Goal: Find specific page/section: Find specific page/section

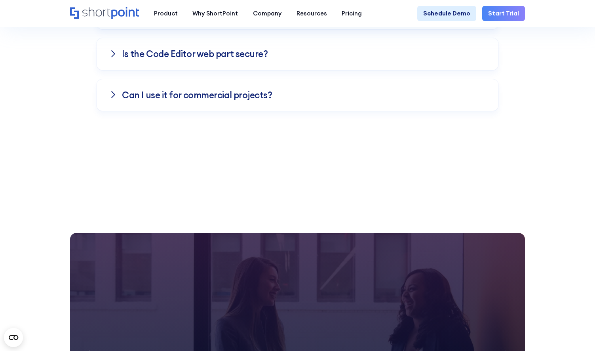
scroll to position [6063, 0]
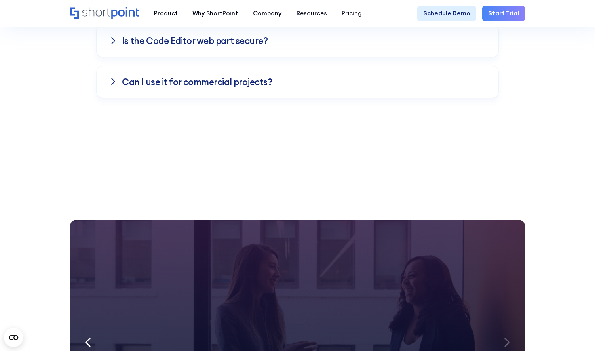
click at [546, 172] on section "We were spending a lot of development dollars , but things still weren’t how we…" at bounding box center [297, 319] width 595 height 295
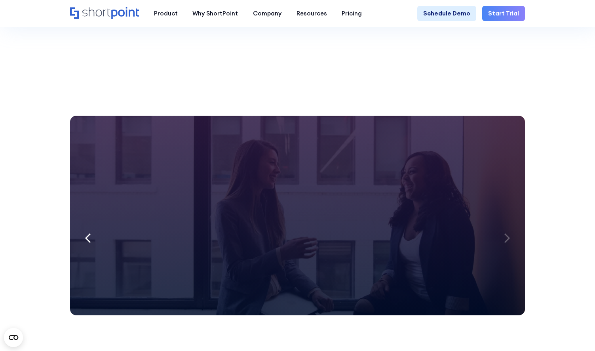
scroll to position [6174, 0]
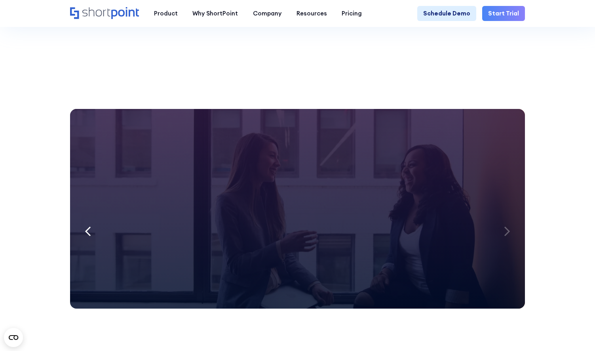
click at [90, 226] on icon at bounding box center [88, 231] width 6 height 10
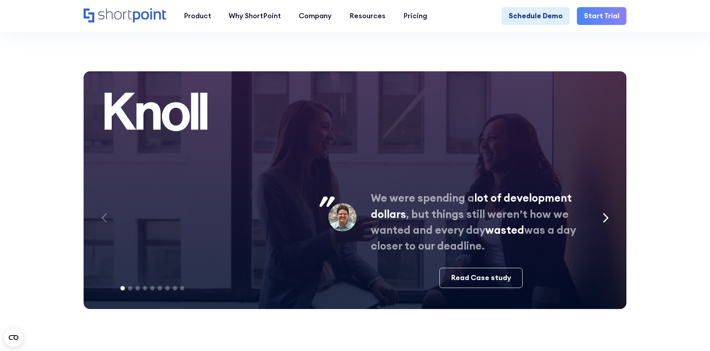
scroll to position [3750, 0]
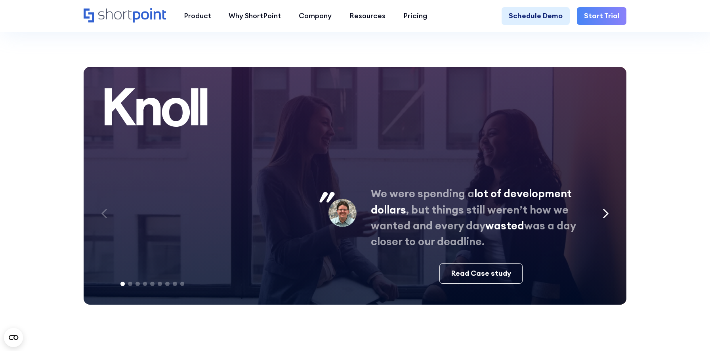
click at [608, 208] on icon "Next slide" at bounding box center [605, 213] width 6 height 10
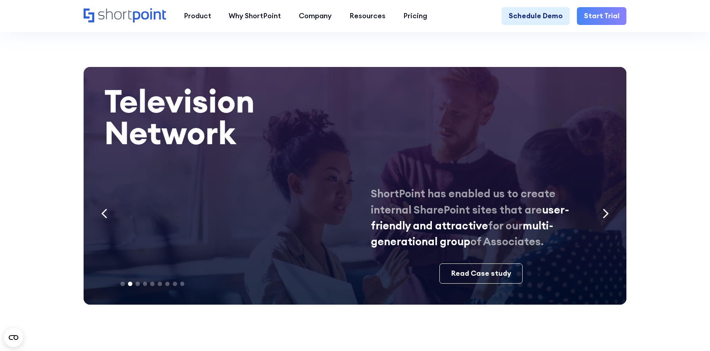
click at [607, 208] on icon "Next slide" at bounding box center [605, 213] width 6 height 10
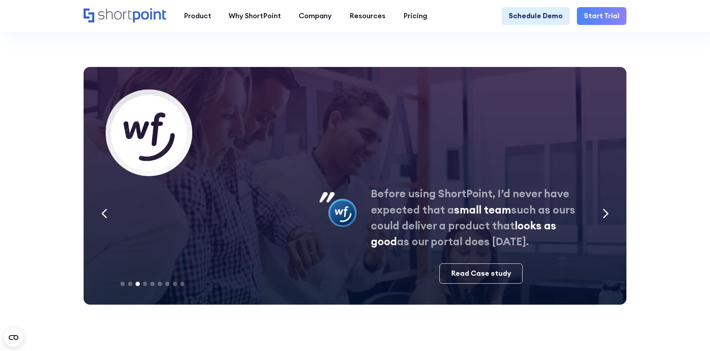
click at [607, 208] on icon "Next slide" at bounding box center [605, 213] width 6 height 10
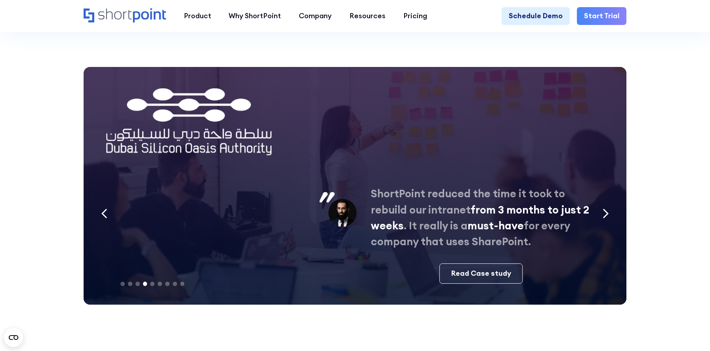
click at [607, 208] on icon "Next slide" at bounding box center [605, 213] width 6 height 10
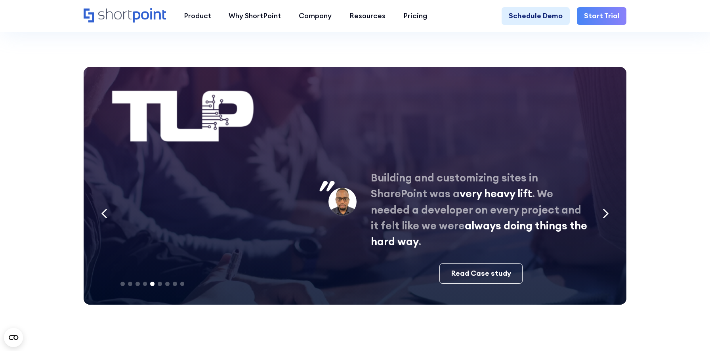
click at [607, 208] on icon "Next slide" at bounding box center [605, 213] width 6 height 10
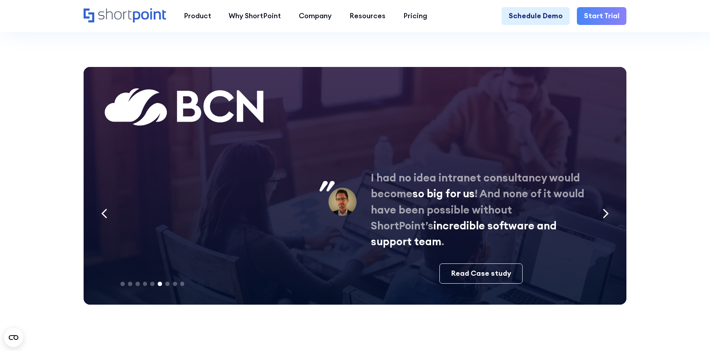
click at [106, 208] on icon "Previous slide" at bounding box center [104, 213] width 6 height 10
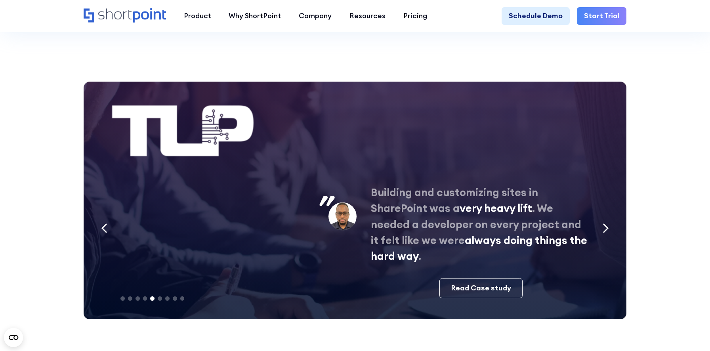
scroll to position [3737, 0]
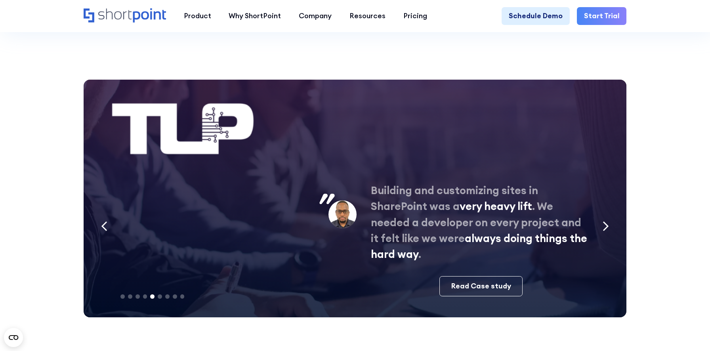
click at [108, 214] on div "Previous slide" at bounding box center [104, 227] width 21 height 26
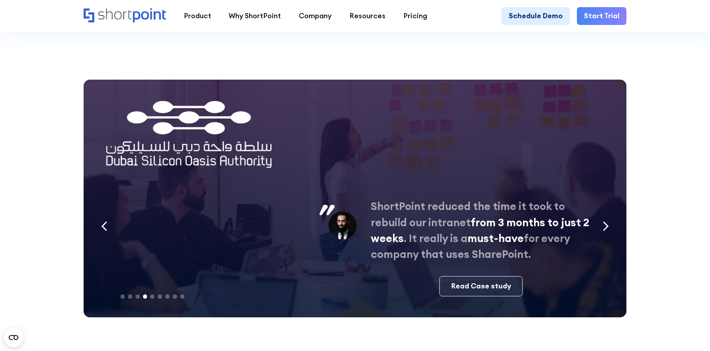
click at [108, 214] on div "Previous slide" at bounding box center [104, 227] width 21 height 26
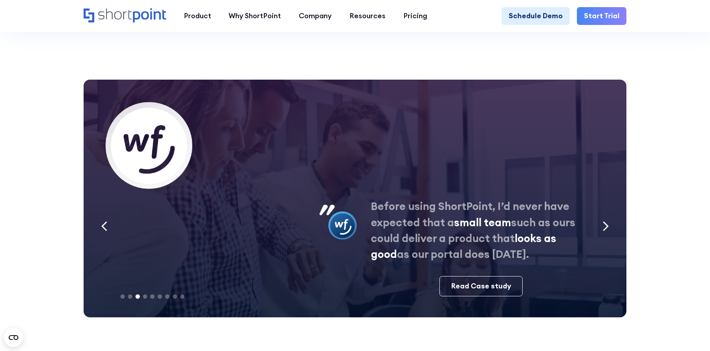
click at [108, 214] on div "Previous slide" at bounding box center [104, 227] width 21 height 26
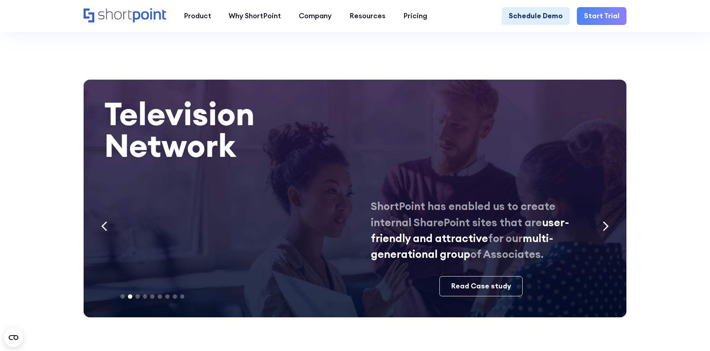
click at [108, 214] on div "Previous slide" at bounding box center [104, 227] width 21 height 26
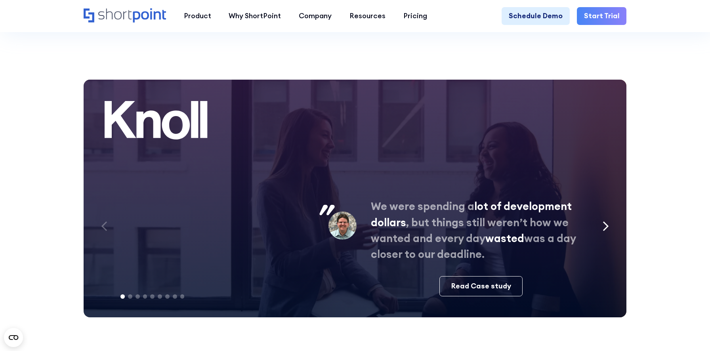
click at [605, 221] on icon "Next slide" at bounding box center [605, 226] width 6 height 10
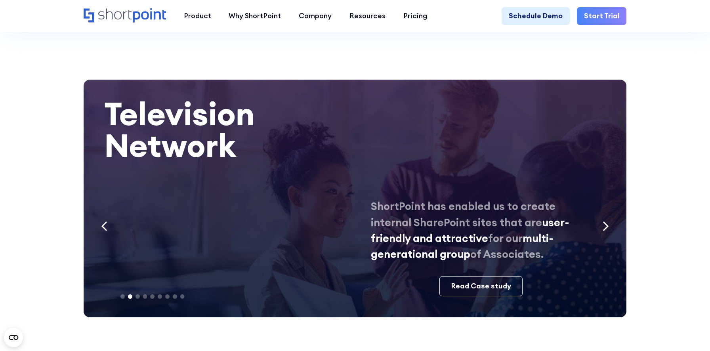
click at [605, 222] on icon "Next slide" at bounding box center [605, 226] width 4 height 9
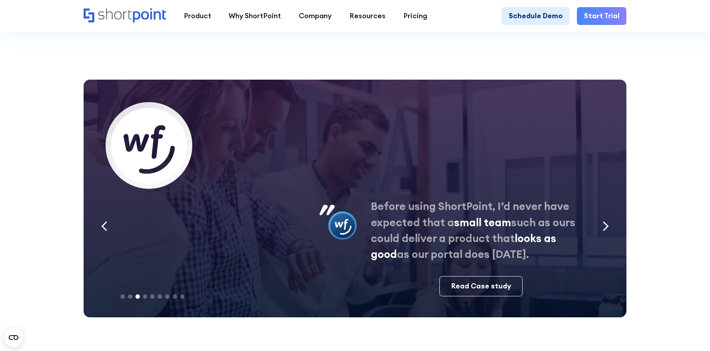
click at [605, 222] on icon "Next slide" at bounding box center [605, 226] width 4 height 9
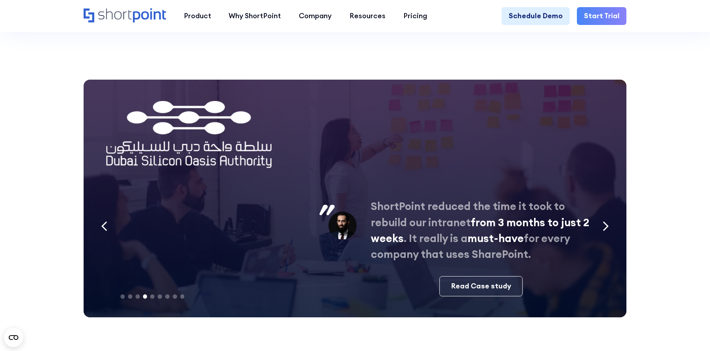
click at [605, 222] on icon "Next slide" at bounding box center [605, 226] width 4 height 9
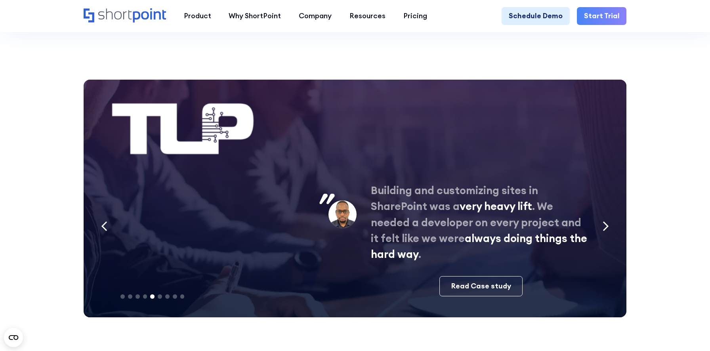
click at [605, 222] on icon "Next slide" at bounding box center [605, 226] width 4 height 9
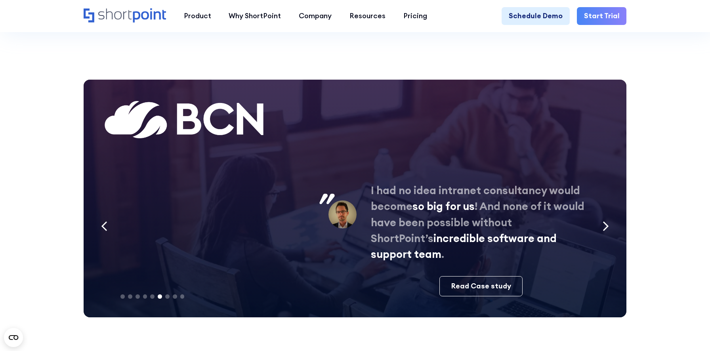
click at [605, 222] on icon "Next slide" at bounding box center [605, 226] width 4 height 9
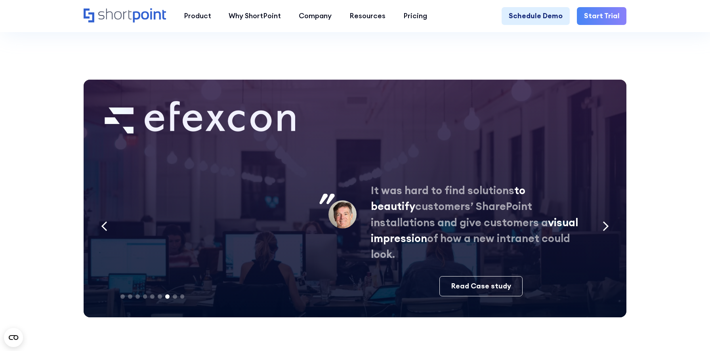
click at [605, 222] on icon "Next slide" at bounding box center [605, 226] width 4 height 9
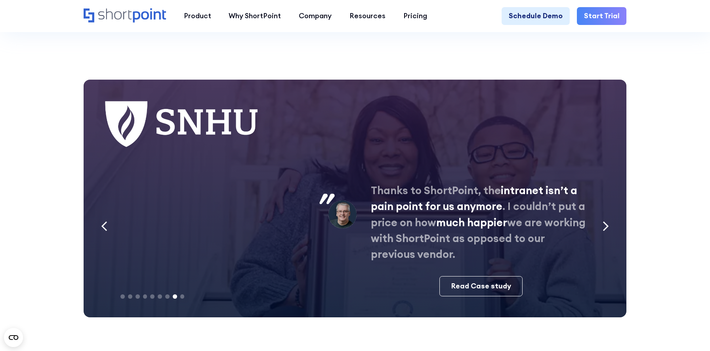
click at [605, 222] on icon "Next slide" at bounding box center [605, 226] width 4 height 9
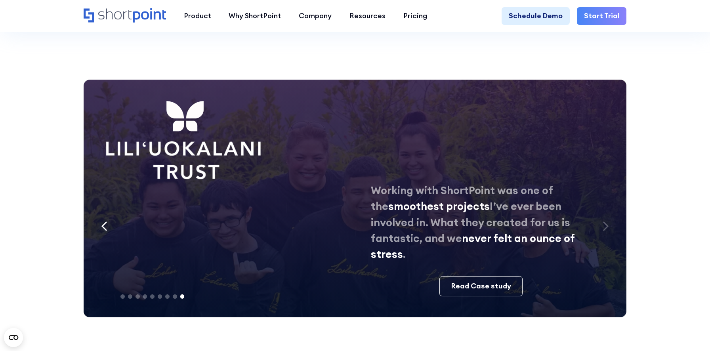
click at [605, 221] on icon "Next slide" at bounding box center [605, 226] width 6 height 10
click at [109, 214] on div "Previous slide" at bounding box center [104, 227] width 21 height 26
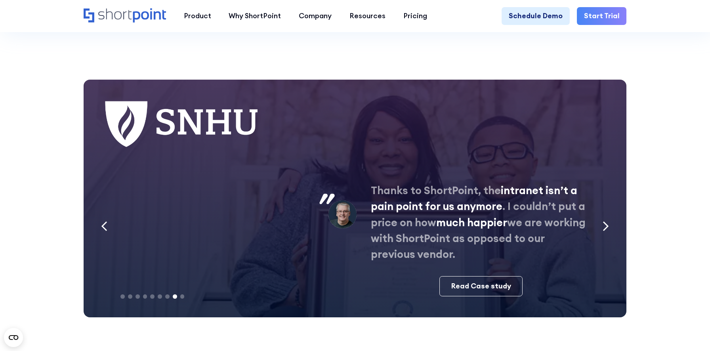
click at [109, 214] on div "Previous slide" at bounding box center [104, 227] width 21 height 26
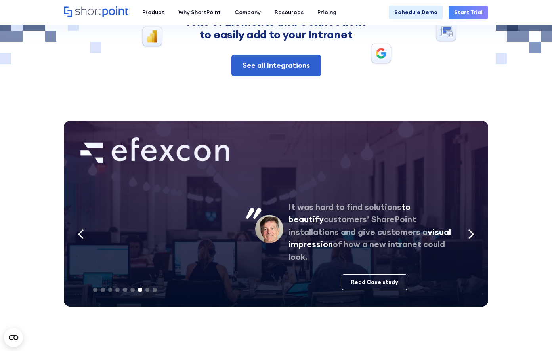
scroll to position [2884, 0]
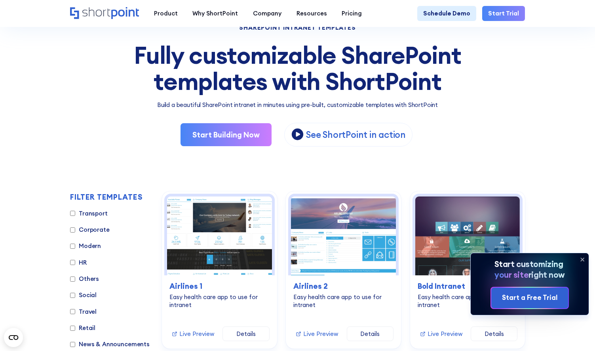
scroll to position [321, 0]
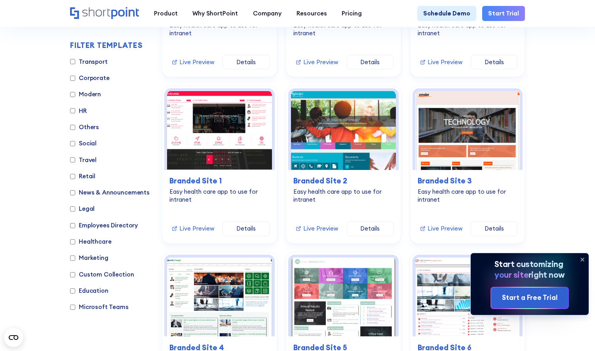
click at [586, 259] on icon at bounding box center [582, 259] width 13 height 13
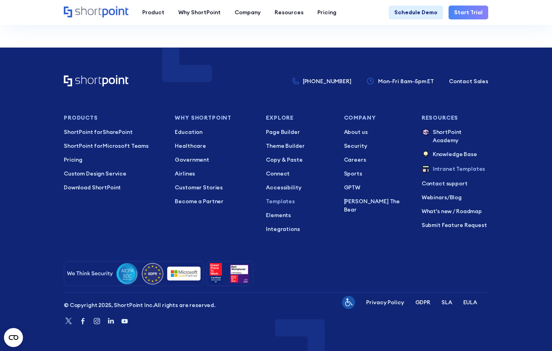
scroll to position [6032, 0]
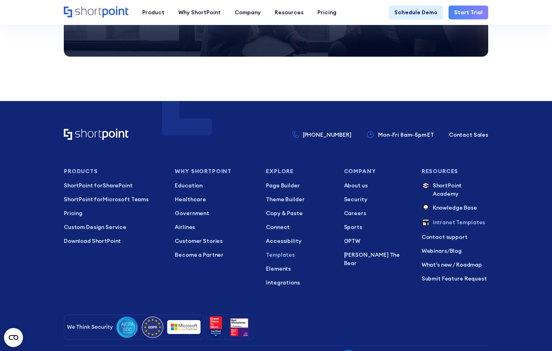
click at [514, 214] on footer "+1 734-333-7181 Mon–Fri 8am–5pm ET Contact Sales Products ShortPoint for ShareP…" at bounding box center [276, 252] width 552 height 303
click at [530, 200] on footer "+1 734-333-7181 Mon–Fri 8am–5pm ET Contact Sales Products ShortPoint for ShareP…" at bounding box center [276, 252] width 552 height 303
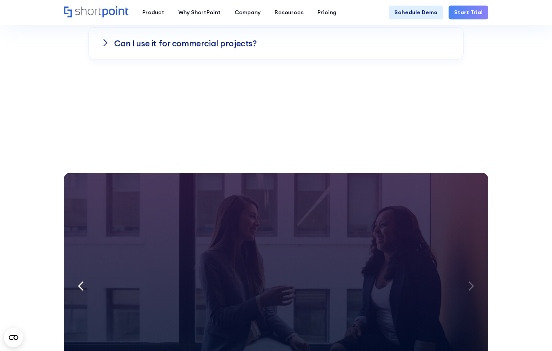
scroll to position [5792, 0]
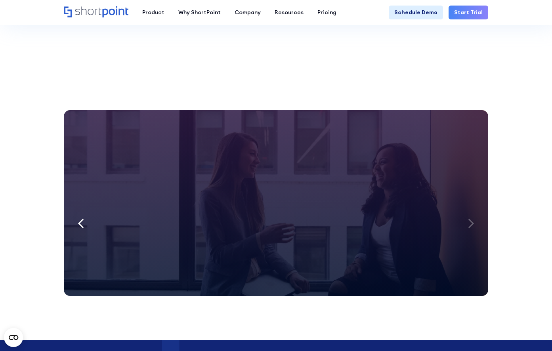
click at [78, 218] on icon at bounding box center [81, 223] width 6 height 10
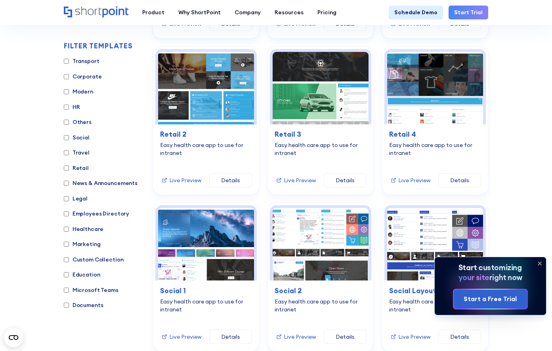
scroll to position [4922, 0]
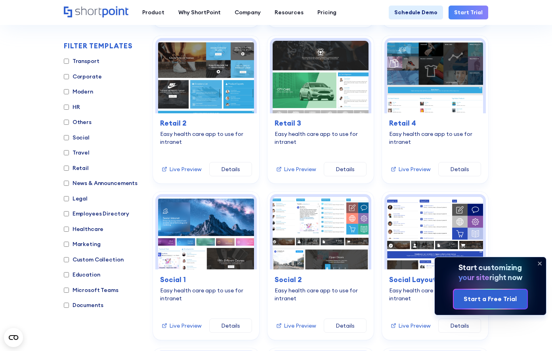
click at [540, 264] on icon at bounding box center [539, 263] width 3 height 3
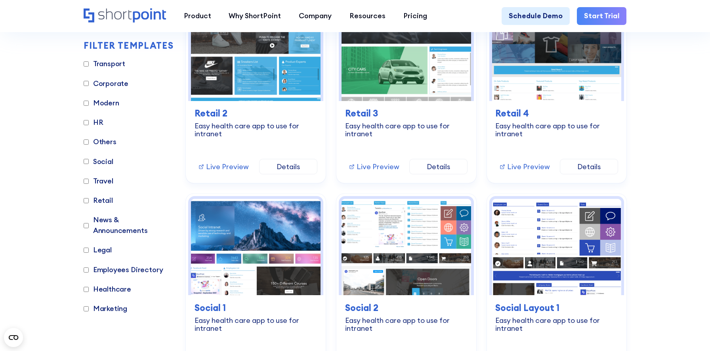
scroll to position [6630, 0]
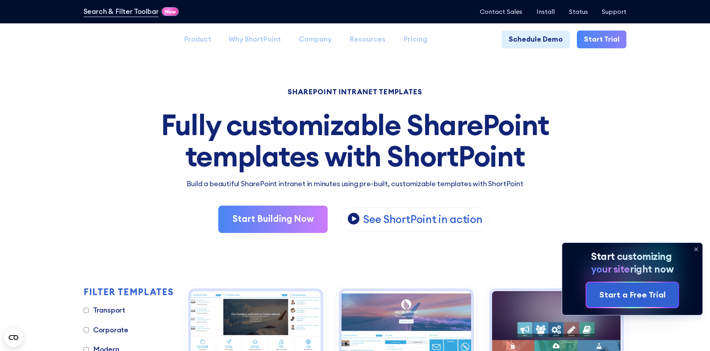
click at [695, 248] on icon at bounding box center [695, 249] width 13 height 13
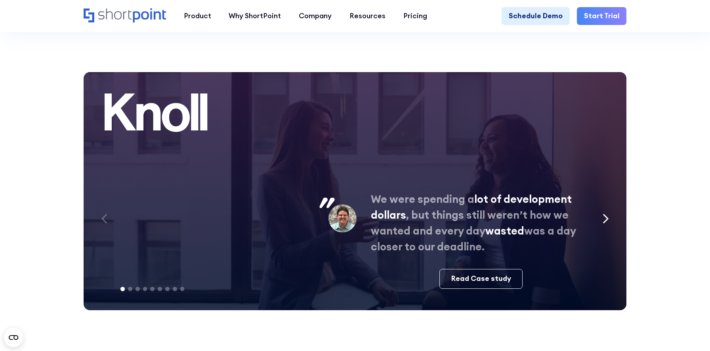
scroll to position [7267, 0]
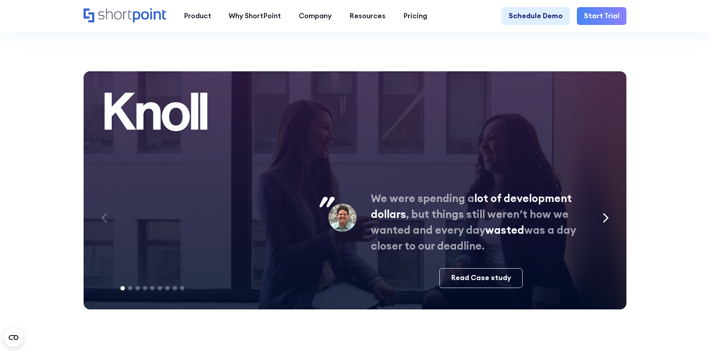
click at [606, 222] on icon "Next slide" at bounding box center [605, 217] width 4 height 9
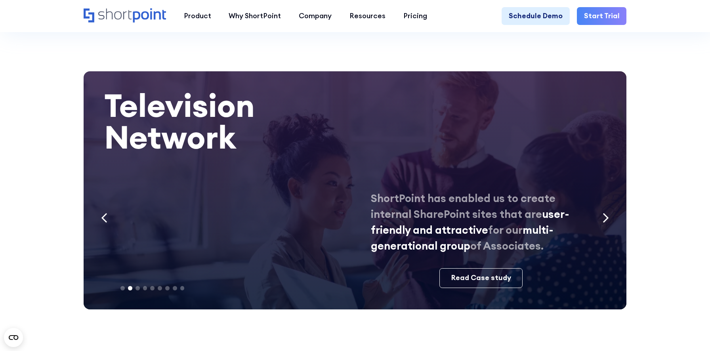
click at [606, 222] on icon "Next slide" at bounding box center [605, 217] width 4 height 9
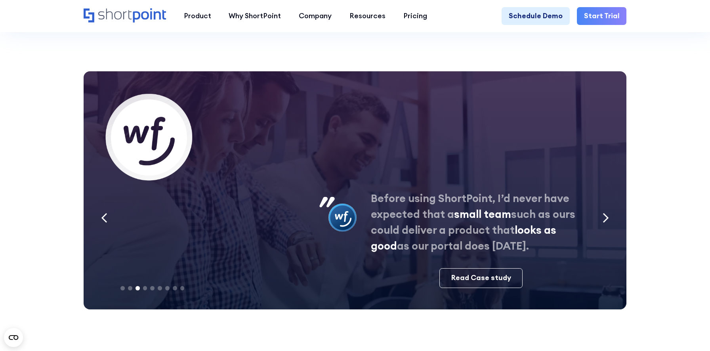
click at [102, 223] on icon "Previous slide" at bounding box center [104, 218] width 6 height 10
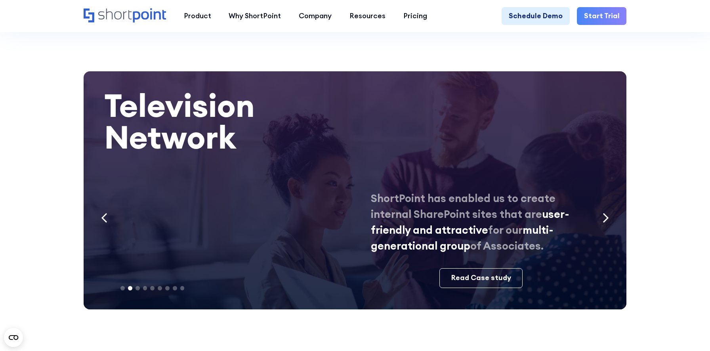
click at [102, 222] on icon "Previous slide" at bounding box center [104, 217] width 4 height 9
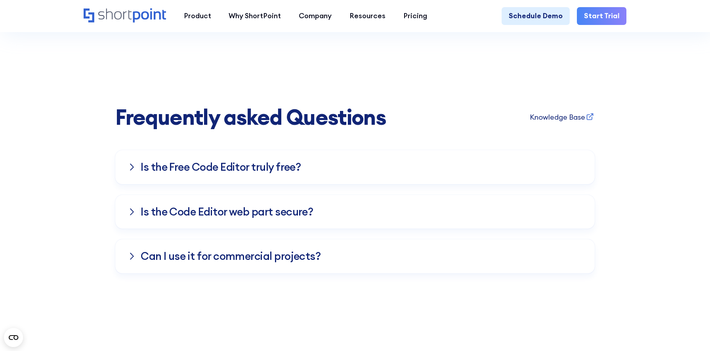
scroll to position [6871, 0]
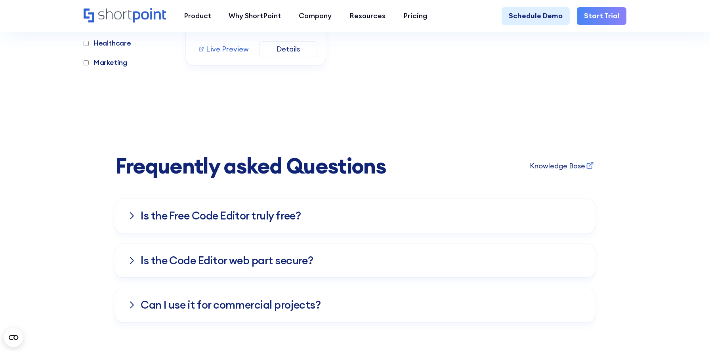
click at [435, 216] on div "Is the Free Co﻿de Editor truly free?" at bounding box center [355, 216] width 454 height 34
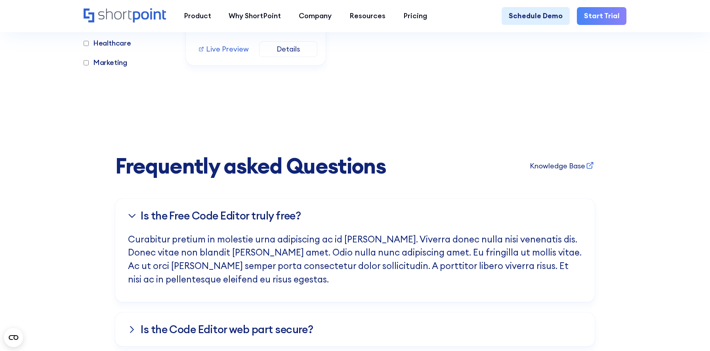
click at [425, 221] on div "Is the Free Co﻿de Editor truly free?" at bounding box center [355, 216] width 454 height 34
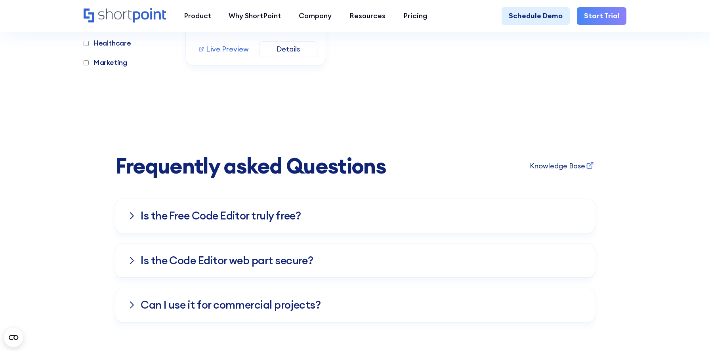
click at [404, 272] on div "Is the Code Editor web part secure?" at bounding box center [355, 261] width 454 height 34
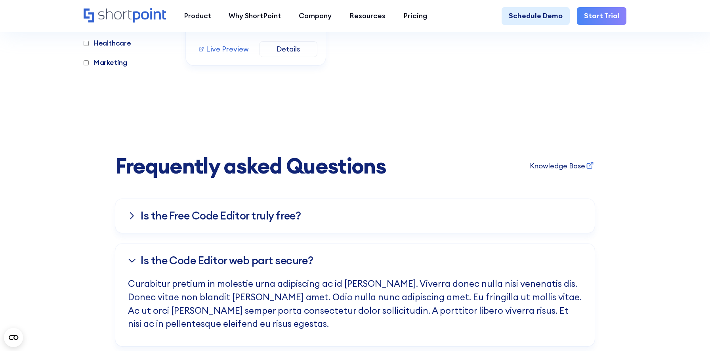
click at [404, 272] on div "Is the Code Editor web part secure?" at bounding box center [355, 261] width 454 height 34
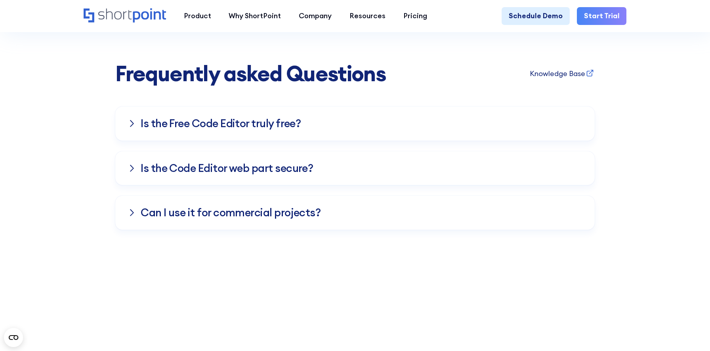
scroll to position [6969, 0]
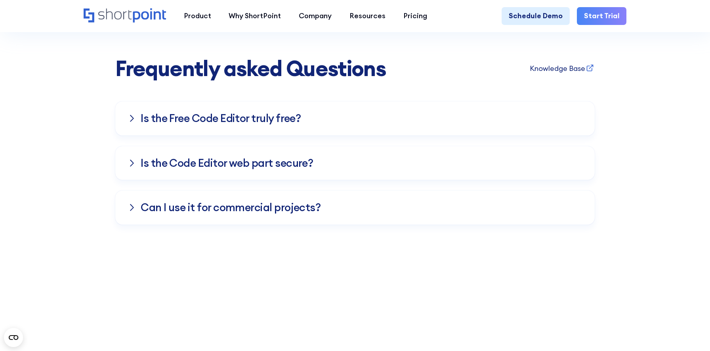
click at [278, 213] on h3 "Ca﻿n I use it for commercial projects?" at bounding box center [231, 208] width 180 height 12
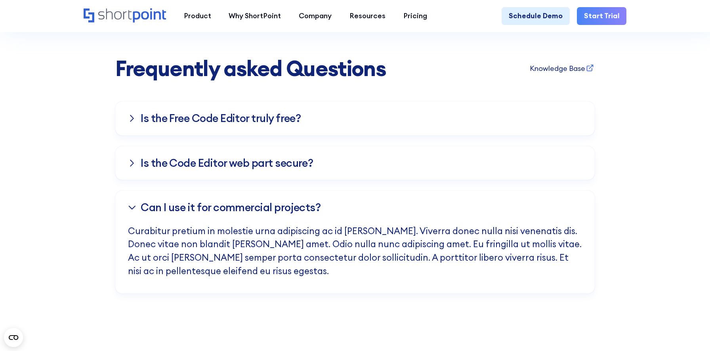
click at [278, 213] on h3 "Ca﻿n I use it for commercial projects?" at bounding box center [231, 208] width 180 height 12
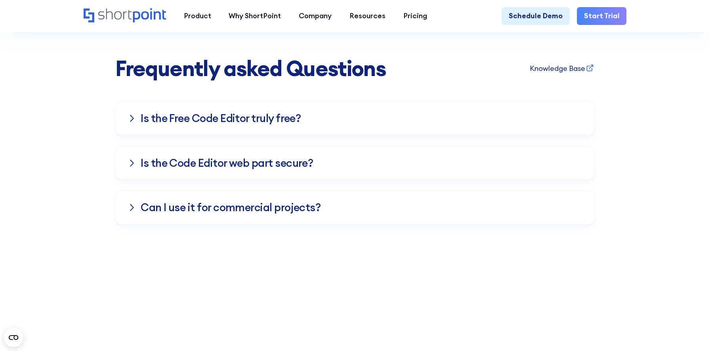
click at [273, 169] on h3 "Is the Code Editor web part secure?" at bounding box center [227, 163] width 172 height 12
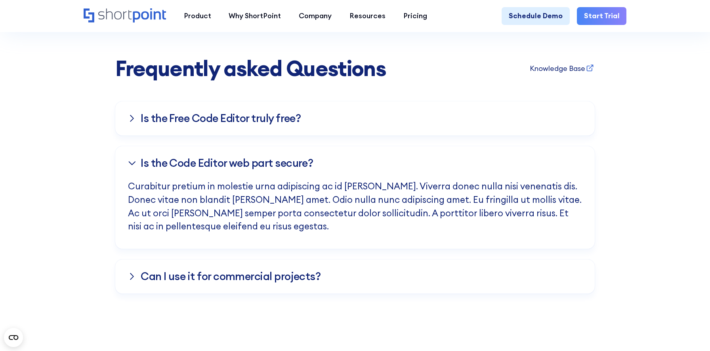
click at [273, 169] on h3 "Is the Code Editor web part secure?" at bounding box center [227, 163] width 172 height 12
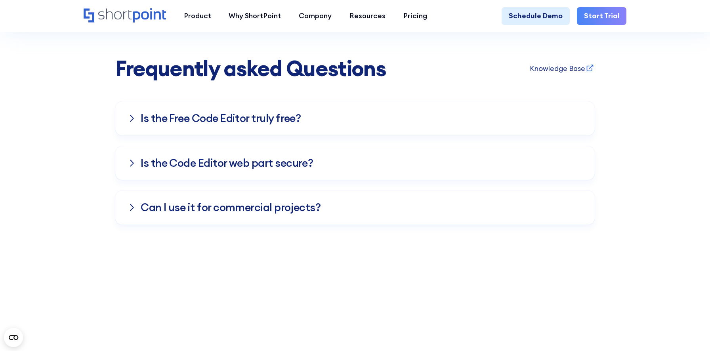
click at [273, 169] on h3 "Is the Code Editor web part secure?" at bounding box center [227, 163] width 172 height 12
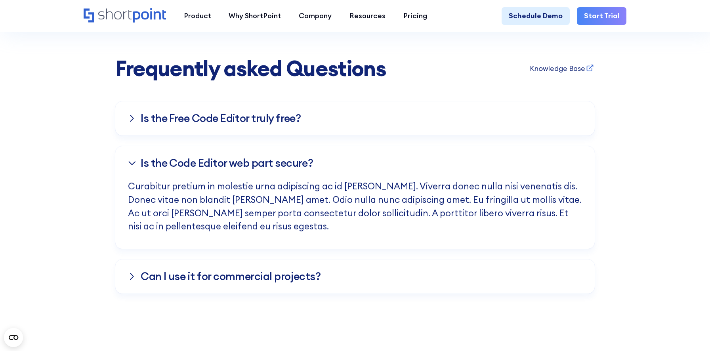
click at [273, 169] on h3 "Is the Code Editor web part secure?" at bounding box center [227, 163] width 172 height 12
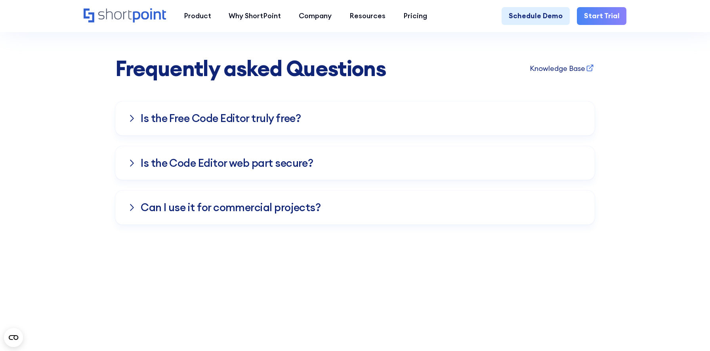
click at [274, 124] on h3 "Is the Free Co﻿de Editor truly free?" at bounding box center [221, 118] width 160 height 12
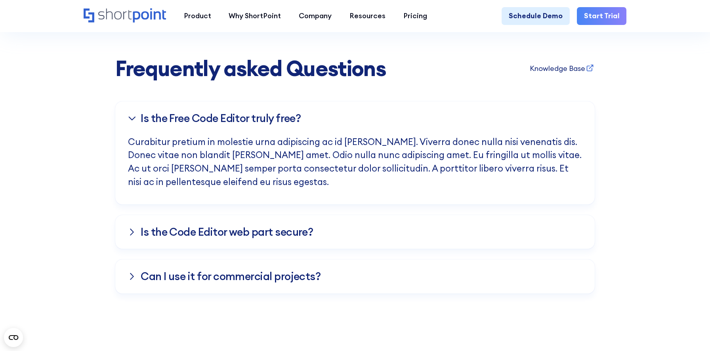
click at [274, 124] on h3 "Is the Free Co﻿de Editor truly free?" at bounding box center [221, 118] width 160 height 12
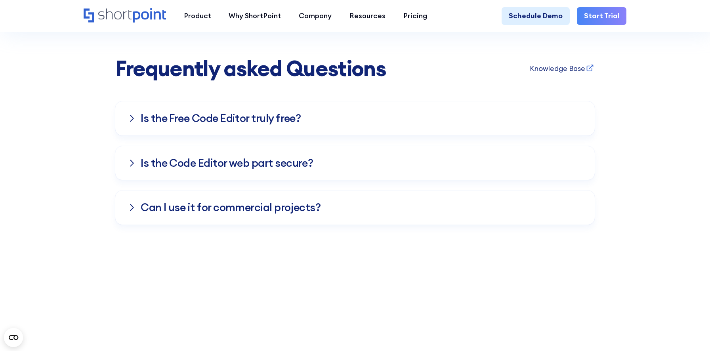
click at [640, 119] on div "Frequently asked Questions Knowledge Base Is the Free Co﻿de Editor truly free? …" at bounding box center [355, 141] width 710 height 168
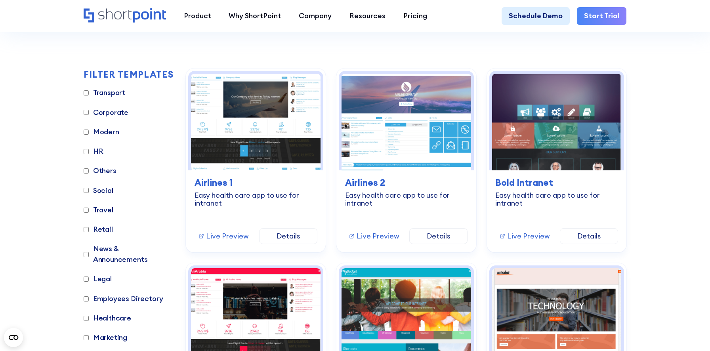
scroll to position [220, 0]
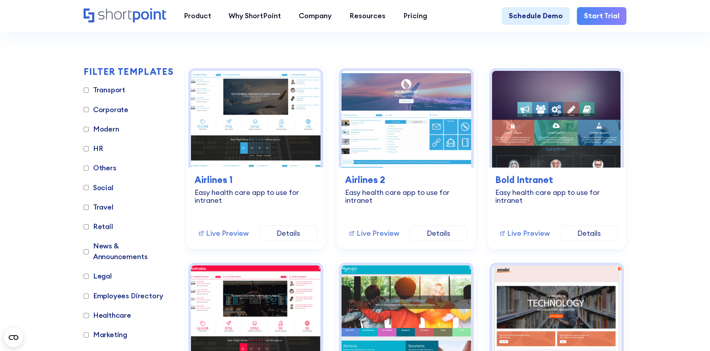
click at [97, 147] on label "HR" at bounding box center [94, 148] width 20 height 11
click at [89, 147] on input "HR" at bounding box center [86, 148] width 5 height 5
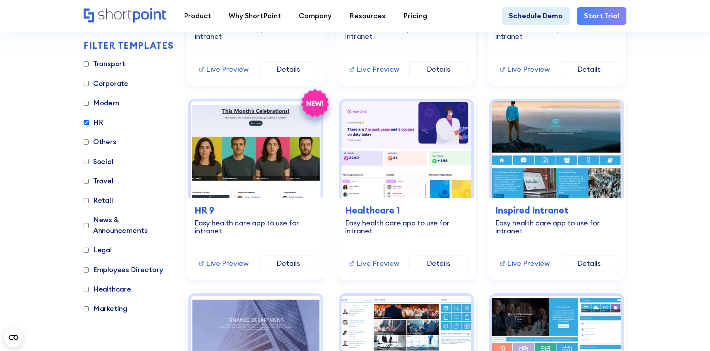
scroll to position [2695, 0]
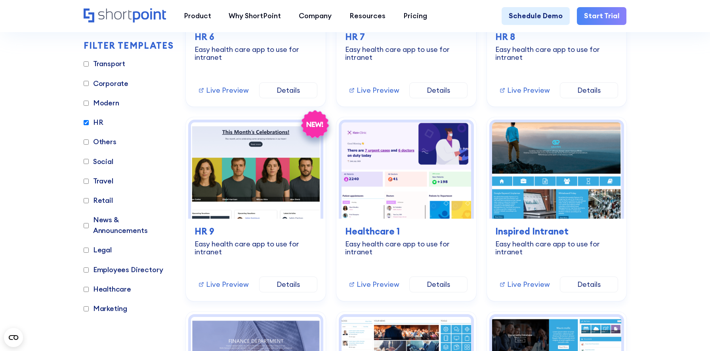
click at [90, 125] on label "HR" at bounding box center [94, 122] width 20 height 11
click at [89, 125] on input "HR" at bounding box center [86, 122] width 5 height 5
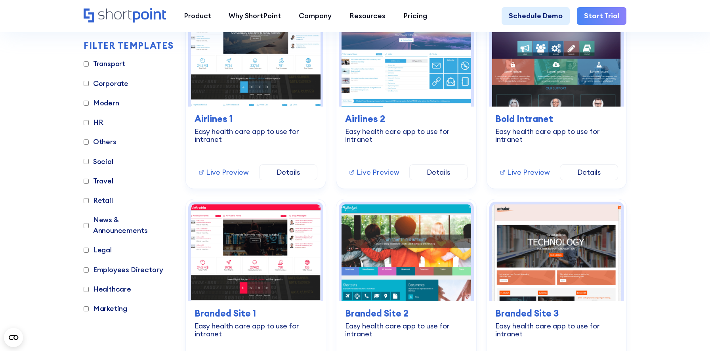
scroll to position [415, 0]
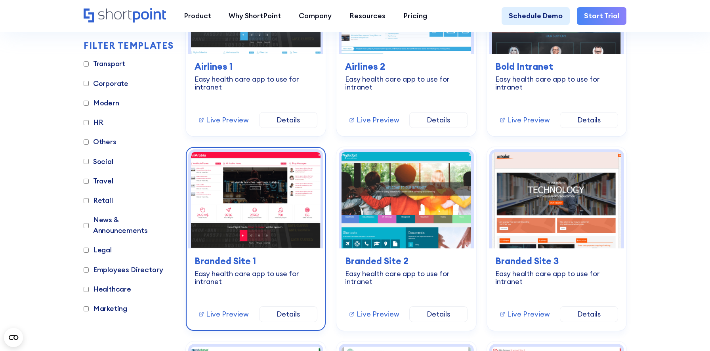
scroll to position [297, 0]
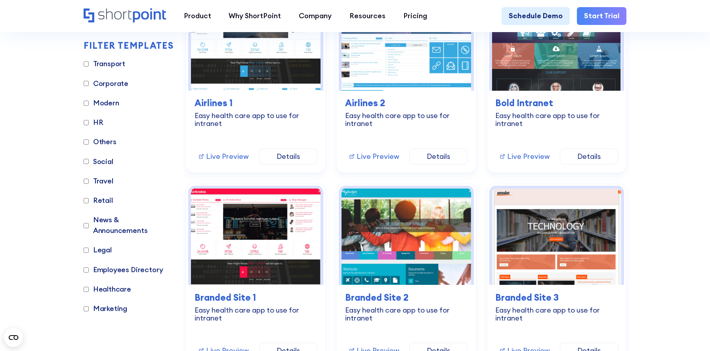
click at [97, 122] on label "HR" at bounding box center [94, 122] width 20 height 11
click at [89, 122] on input "HR" at bounding box center [86, 122] width 5 height 5
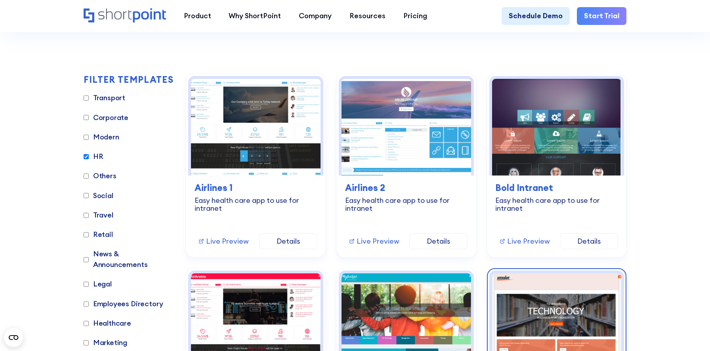
scroll to position [208, 0]
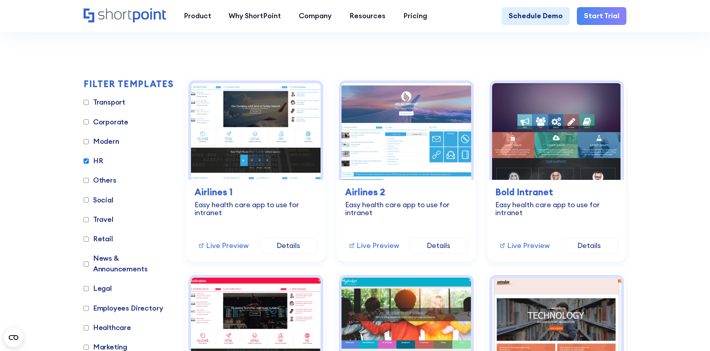
click at [96, 161] on label "HR" at bounding box center [94, 161] width 20 height 11
click at [89, 161] on input "HR" at bounding box center [86, 160] width 5 height 5
checkbox input "false"
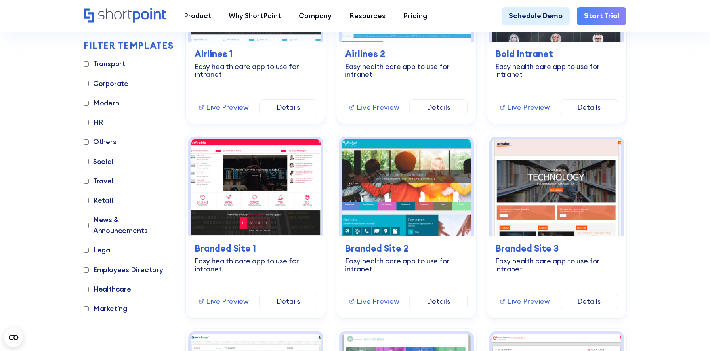
scroll to position [347, 0]
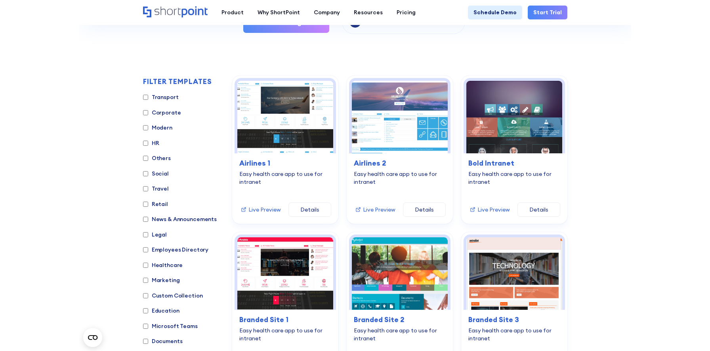
scroll to position [156, 0]
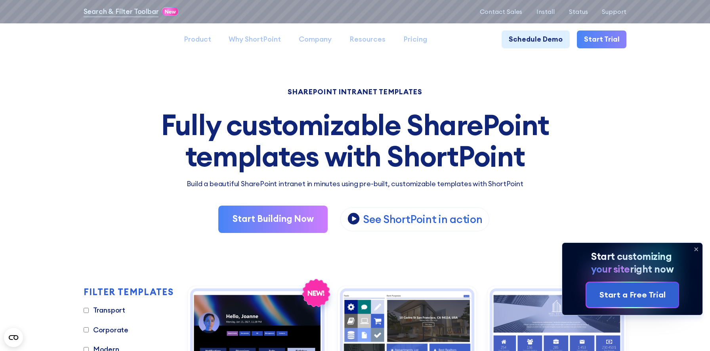
click at [695, 247] on icon at bounding box center [695, 249] width 13 height 13
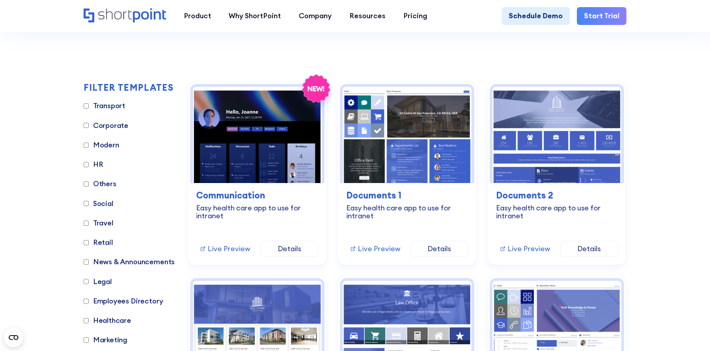
scroll to position [205, 0]
click at [98, 166] on label "HR" at bounding box center [94, 164] width 20 height 11
click at [89, 166] on input "HR" at bounding box center [86, 164] width 5 height 5
click at [97, 165] on label "HR" at bounding box center [94, 164] width 20 height 11
click at [89, 165] on input "HR" at bounding box center [86, 164] width 5 height 5
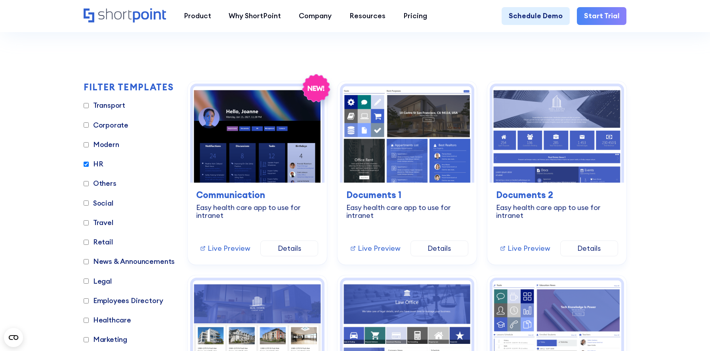
checkbox input "false"
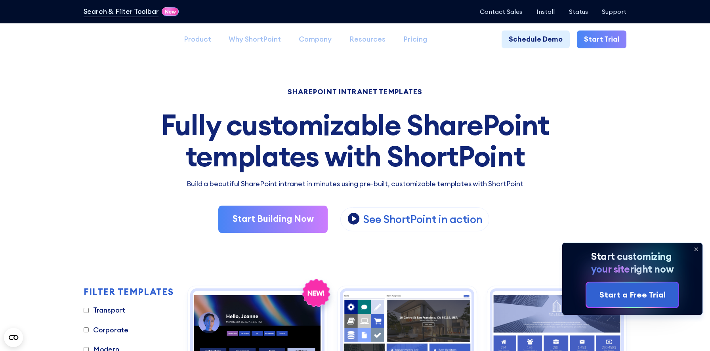
click at [695, 251] on icon at bounding box center [695, 249] width 13 height 13
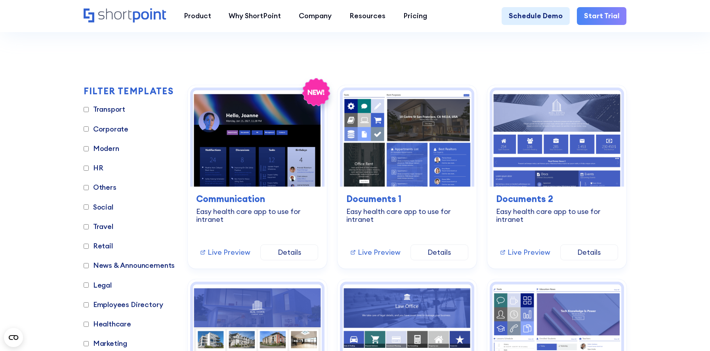
scroll to position [211, 0]
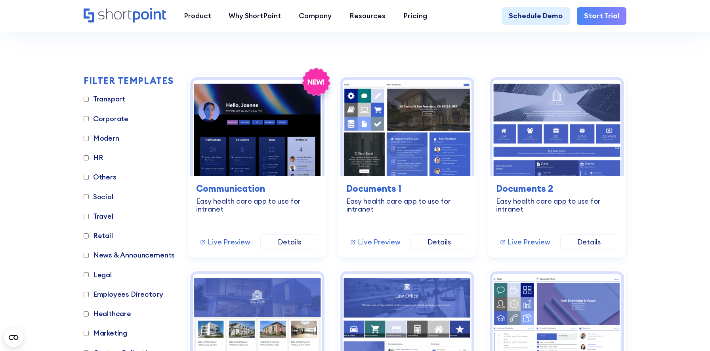
click at [98, 156] on label "HR" at bounding box center [94, 157] width 20 height 11
click at [89, 156] on input "HR" at bounding box center [86, 157] width 5 height 5
click at [98, 156] on label "HR" at bounding box center [94, 157] width 20 height 11
click at [89, 156] on input "HR" at bounding box center [86, 157] width 5 height 5
checkbox input "false"
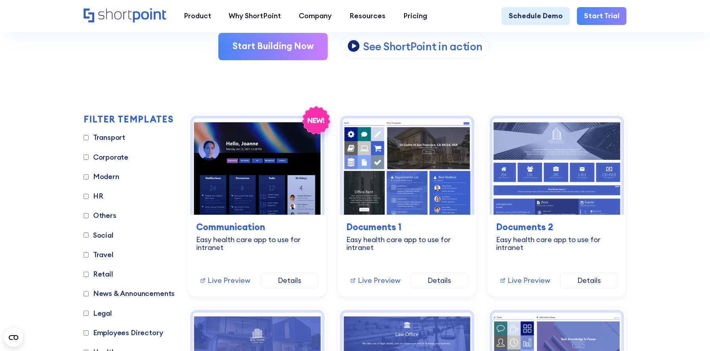
scroll to position [188, 0]
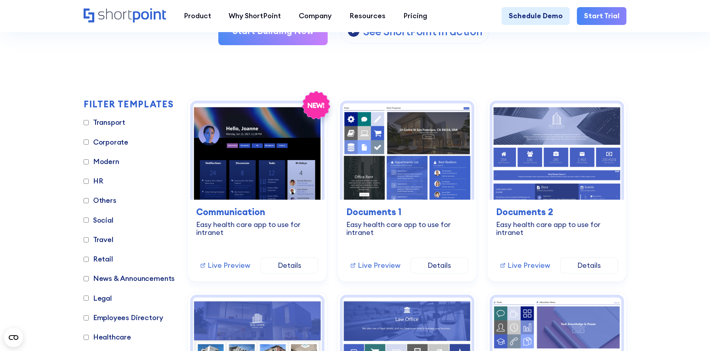
click at [98, 141] on label "Corporate" at bounding box center [106, 142] width 45 height 11
click at [89, 141] on input "Corporate" at bounding box center [86, 141] width 5 height 5
click at [98, 141] on label "Corporate" at bounding box center [106, 142] width 45 height 11
click at [89, 141] on input "Corporate" at bounding box center [86, 141] width 5 height 5
checkbox input "false"
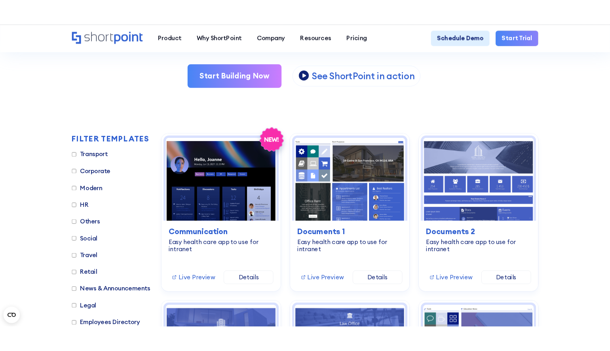
scroll to position [161, 0]
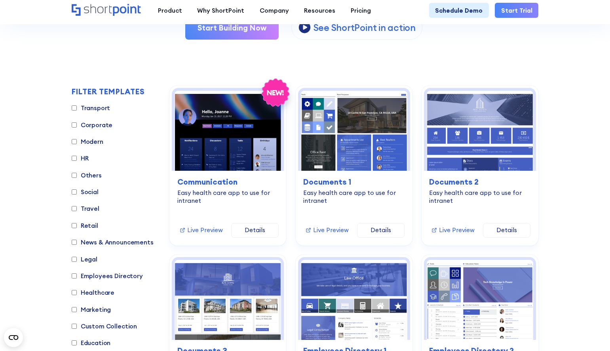
click at [154, 152] on div "Transport Corporate Modern HR Others Social Travel Retail News & Announcements …" at bounding box center [115, 254] width 87 height 302
click at [100, 108] on label "Transport" at bounding box center [91, 107] width 38 height 9
click at [77, 108] on input "Transport" at bounding box center [74, 107] width 5 height 5
click at [100, 109] on label "Transport" at bounding box center [91, 107] width 38 height 9
click at [77, 109] on input "Transport" at bounding box center [74, 107] width 5 height 5
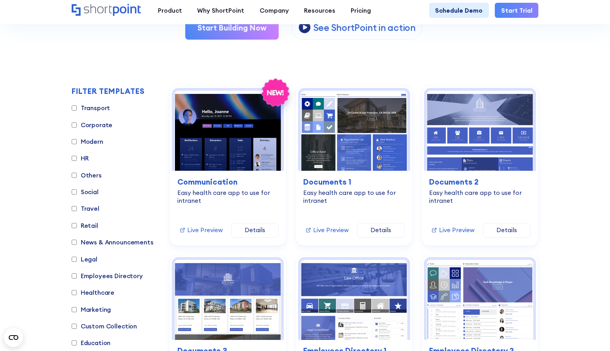
click at [100, 109] on label "Transport" at bounding box center [91, 107] width 38 height 9
click at [77, 109] on input "Transport" at bounding box center [74, 107] width 5 height 5
click at [75, 109] on input "Transport" at bounding box center [74, 107] width 5 height 5
checkbox input "false"
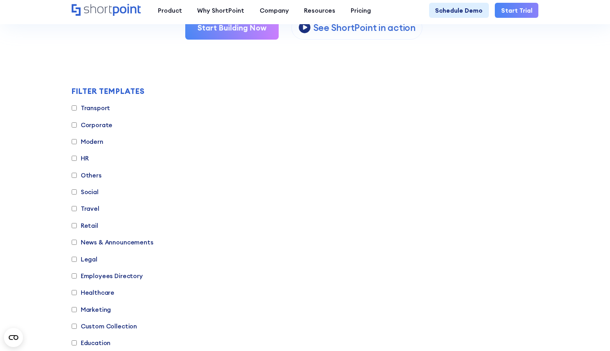
click at [74, 159] on input "HR" at bounding box center [74, 158] width 5 height 5
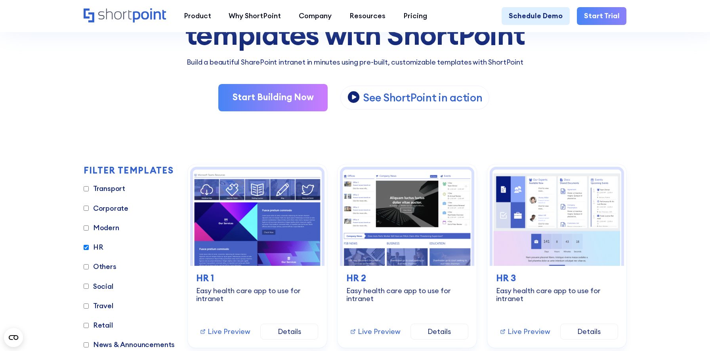
scroll to position [138, 0]
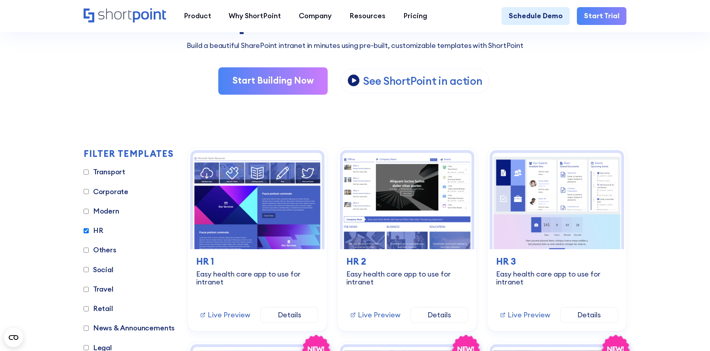
click at [97, 229] on label "HR" at bounding box center [94, 230] width 20 height 11
click at [89, 229] on input "HR" at bounding box center [86, 230] width 5 height 5
click at [98, 229] on label "HR" at bounding box center [94, 230] width 20 height 11
click at [89, 229] on input "HR" at bounding box center [86, 230] width 5 height 5
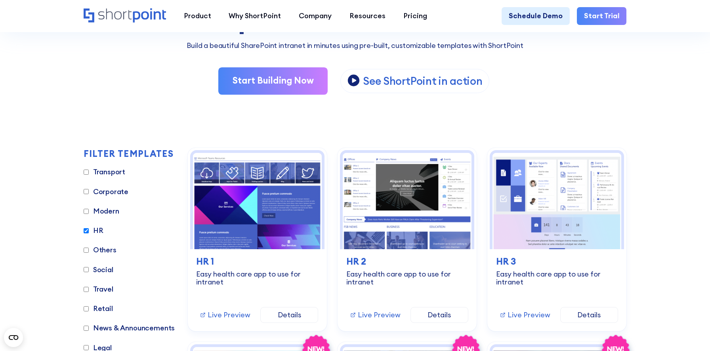
click at [98, 229] on label "HR" at bounding box center [94, 230] width 20 height 11
click at [89, 229] on input "HR" at bounding box center [86, 230] width 5 height 5
checkbox input "false"
click at [106, 173] on label "Transport" at bounding box center [105, 172] width 42 height 11
click at [89, 173] on input "Transport" at bounding box center [86, 172] width 5 height 5
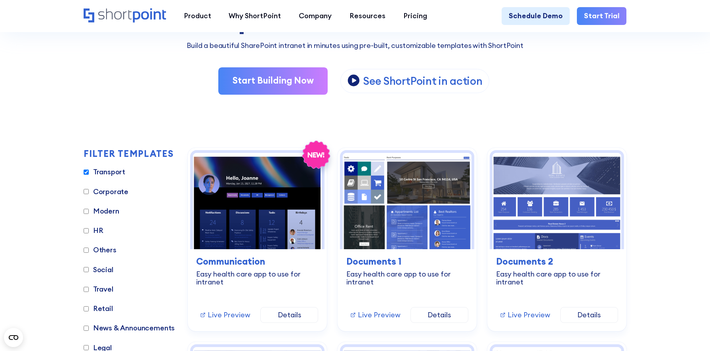
click at [106, 173] on label "Transport" at bounding box center [105, 172] width 42 height 11
click at [89, 173] on input "Transport" at bounding box center [86, 172] width 5 height 5
checkbox input "false"
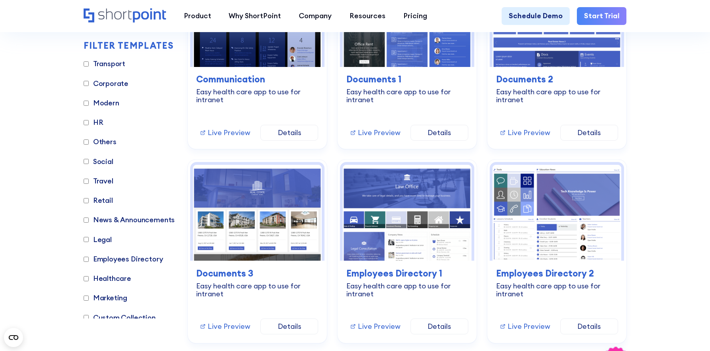
scroll to position [323, 0]
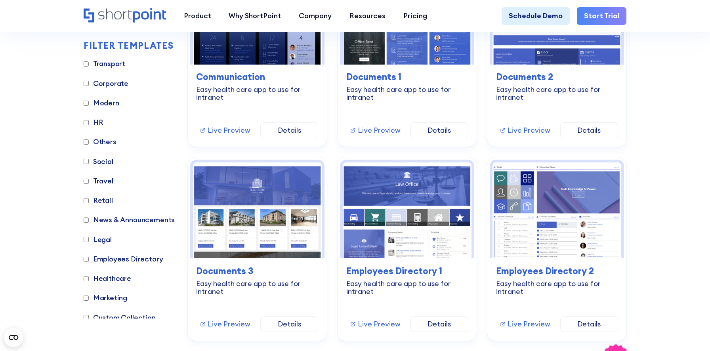
click at [96, 122] on label "HR" at bounding box center [94, 122] width 20 height 11
click at [89, 122] on input "HR" at bounding box center [86, 122] width 5 height 5
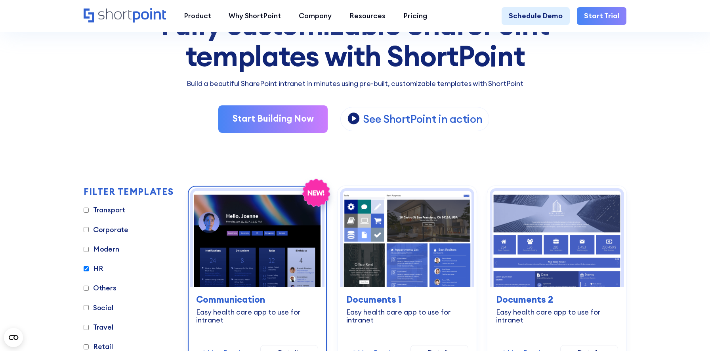
scroll to position [103, 0]
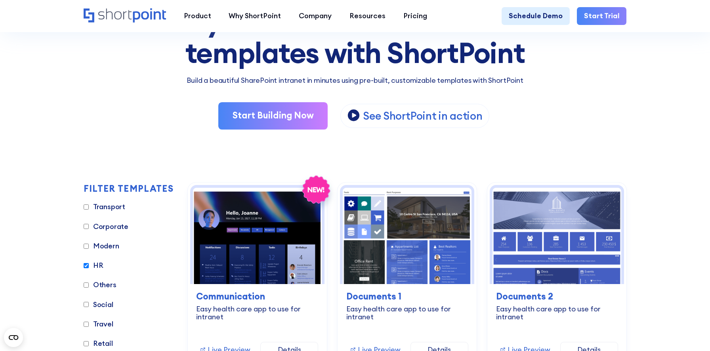
click at [97, 265] on label "HR" at bounding box center [94, 265] width 20 height 11
click at [89, 265] on input "HR" at bounding box center [86, 265] width 5 height 5
checkbox input "false"
click at [109, 209] on label "Transport" at bounding box center [105, 207] width 42 height 11
click at [89, 209] on input "Transport" at bounding box center [86, 206] width 5 height 5
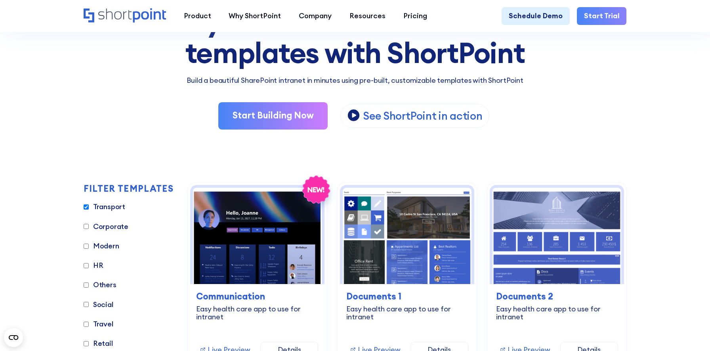
click at [109, 209] on label "Transport" at bounding box center [105, 207] width 42 height 11
click at [89, 209] on input "Transport" at bounding box center [86, 206] width 5 height 5
click at [109, 209] on label "Transport" at bounding box center [105, 207] width 42 height 11
click at [89, 209] on input "Transport" at bounding box center [86, 206] width 5 height 5
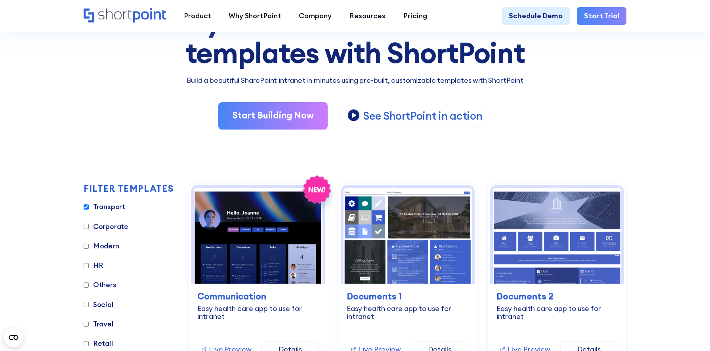
click at [109, 209] on label "Transport" at bounding box center [105, 207] width 42 height 11
click at [89, 209] on input "Transport" at bounding box center [86, 206] width 5 height 5
checkbox input "false"
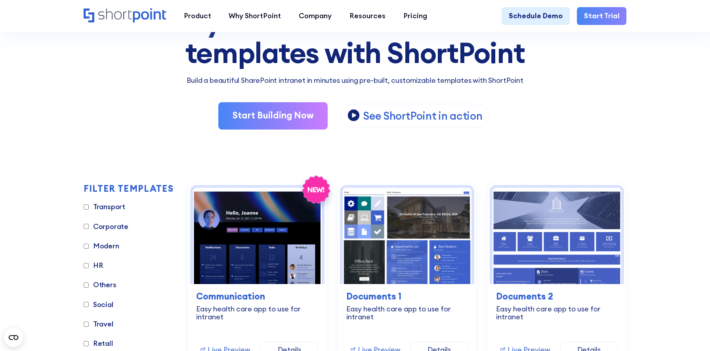
click at [99, 263] on label "HR" at bounding box center [94, 265] width 20 height 11
click at [89, 263] on input "HR" at bounding box center [86, 265] width 5 height 5
click at [99, 263] on label "HR" at bounding box center [94, 265] width 20 height 11
click at [89, 263] on input "HR" at bounding box center [86, 265] width 5 height 5
checkbox input "false"
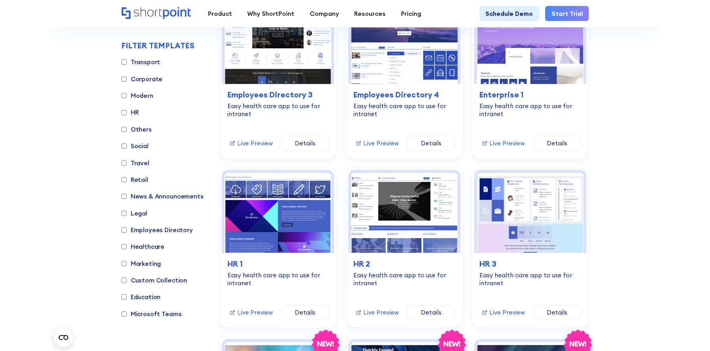
scroll to position [581, 0]
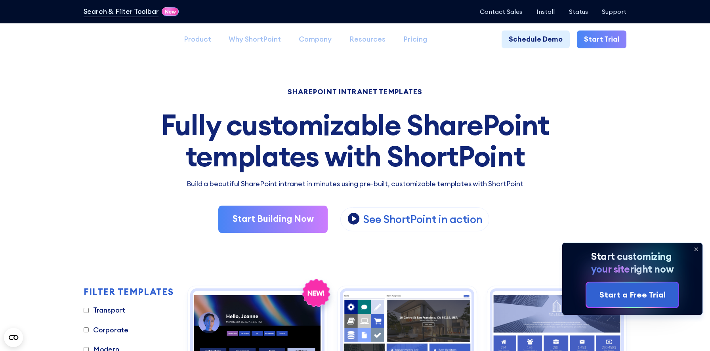
click at [699, 247] on icon at bounding box center [695, 249] width 13 height 13
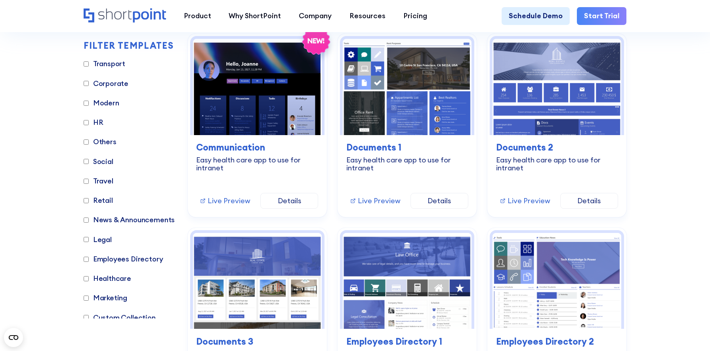
scroll to position [246, 0]
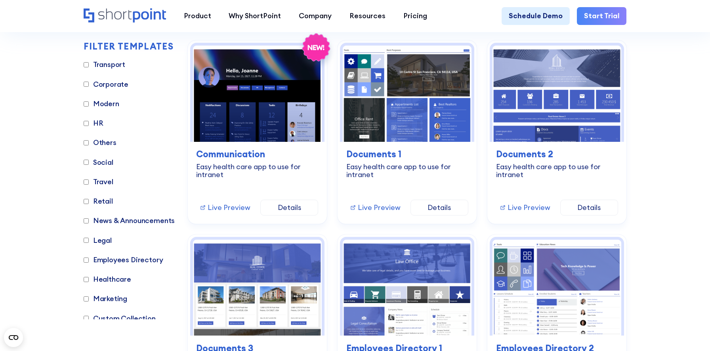
click at [100, 123] on label "HR" at bounding box center [94, 123] width 20 height 11
click at [89, 123] on input "HR" at bounding box center [86, 123] width 5 height 5
click at [100, 123] on label "HR" at bounding box center [94, 123] width 20 height 11
click at [89, 123] on input "HR" at bounding box center [86, 123] width 5 height 5
click at [100, 123] on label "HR" at bounding box center [94, 123] width 20 height 11
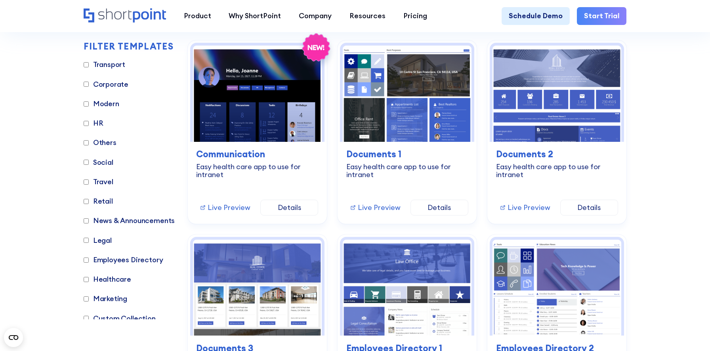
click at [89, 123] on input "HR" at bounding box center [86, 123] width 5 height 5
click at [100, 123] on label "HR" at bounding box center [94, 123] width 20 height 11
click at [89, 123] on input "HR" at bounding box center [86, 123] width 5 height 5
click at [100, 123] on label "HR" at bounding box center [94, 123] width 20 height 11
click at [89, 123] on input "HR" at bounding box center [86, 123] width 5 height 5
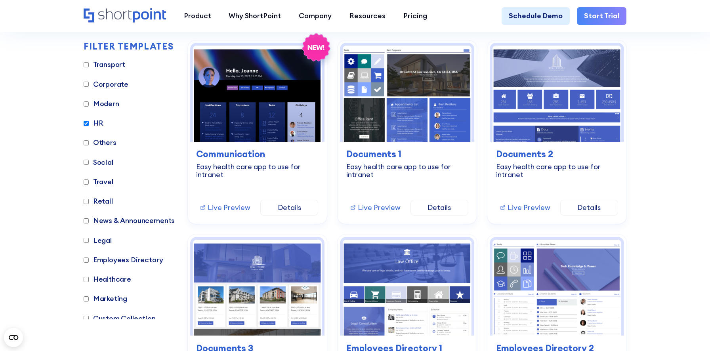
click at [100, 123] on label "HR" at bounding box center [94, 123] width 20 height 11
click at [89, 123] on input "HR" at bounding box center [86, 123] width 5 height 5
click at [100, 123] on label "HR" at bounding box center [94, 123] width 20 height 11
click at [89, 123] on input "HR" at bounding box center [86, 123] width 5 height 5
click at [100, 123] on label "HR" at bounding box center [94, 123] width 20 height 11
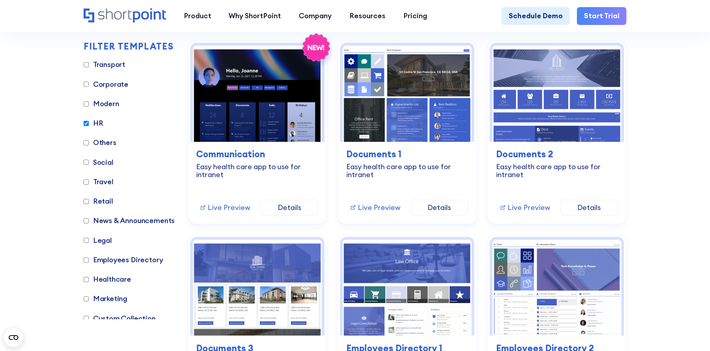
click at [89, 123] on input "HR" at bounding box center [86, 123] width 5 height 5
checkbox input "false"
click at [112, 63] on label "Transport" at bounding box center [105, 64] width 42 height 11
click at [89, 63] on input "Transport" at bounding box center [86, 64] width 5 height 5
click at [112, 65] on label "Transport" at bounding box center [105, 64] width 42 height 11
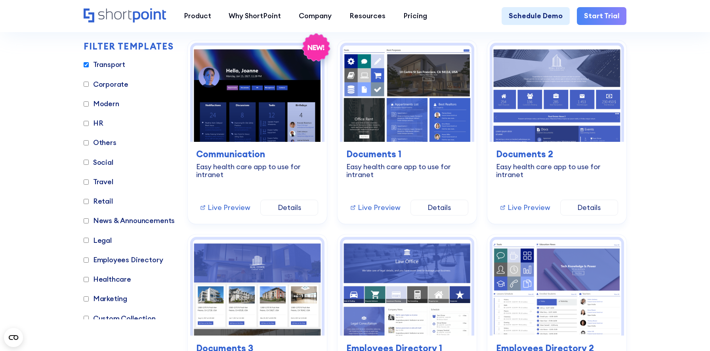
click at [89, 65] on input "Transport" at bounding box center [86, 64] width 5 height 5
checkbox input "false"
click at [97, 124] on label "HR" at bounding box center [94, 123] width 20 height 11
click at [89, 124] on input "HR" at bounding box center [86, 123] width 5 height 5
click at [97, 124] on label "HR" at bounding box center [94, 123] width 20 height 11
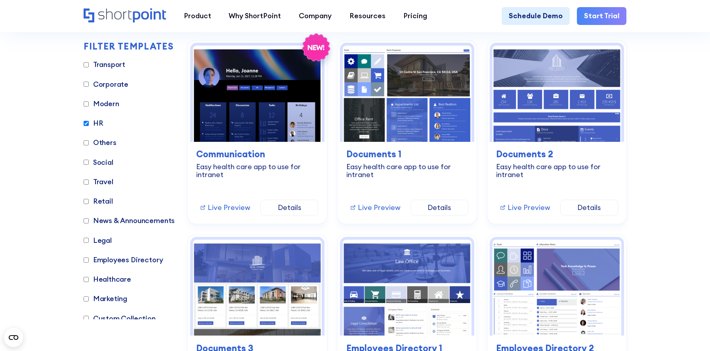
click at [89, 124] on input "HR" at bounding box center [86, 123] width 5 height 5
checkbox input "false"
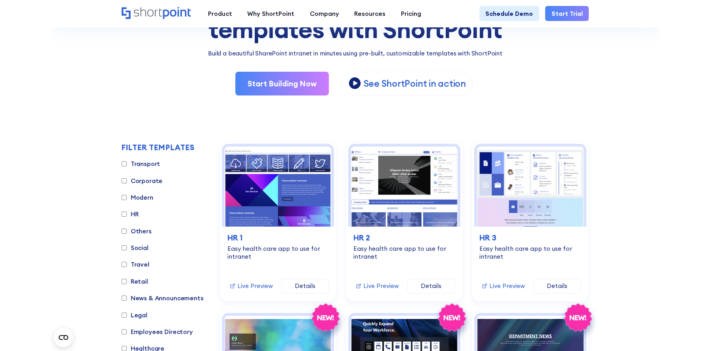
scroll to position [92, 0]
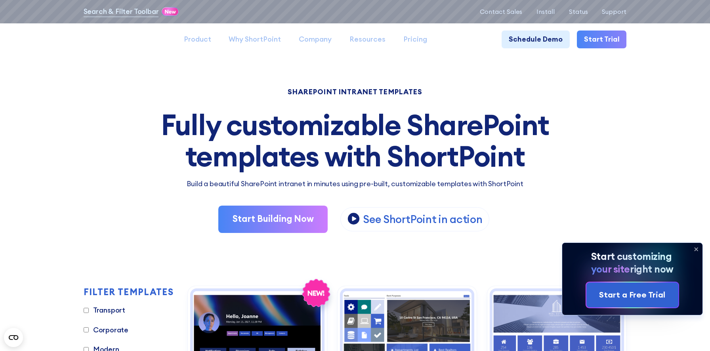
click at [697, 250] on icon at bounding box center [696, 249] width 3 height 3
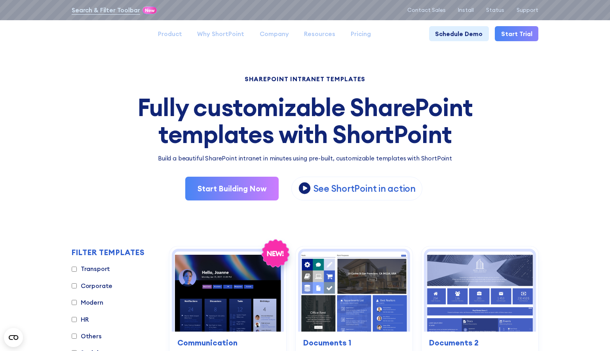
click at [85, 318] on label "HR" at bounding box center [80, 318] width 17 height 9
click at [77, 318] on input "HR" at bounding box center [74, 318] width 5 height 5
checkbox input "true"
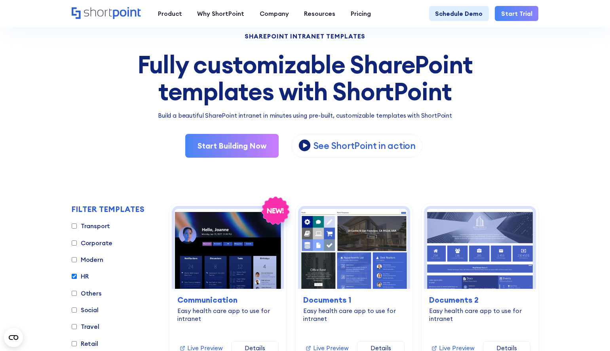
scroll to position [43, 0]
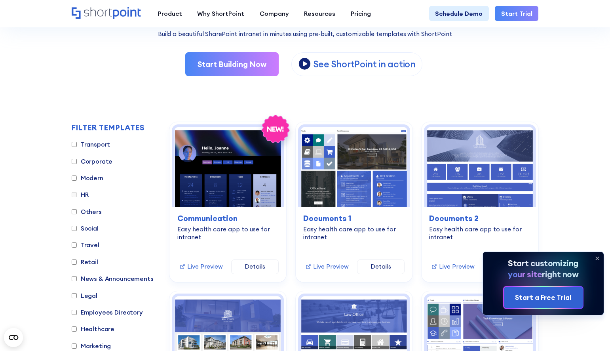
scroll to position [130, 0]
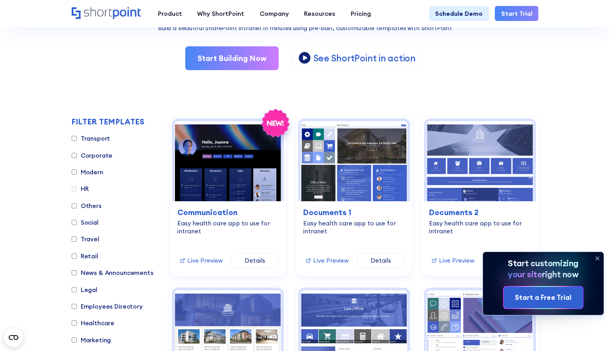
click at [84, 189] on label "HR" at bounding box center [80, 188] width 17 height 9
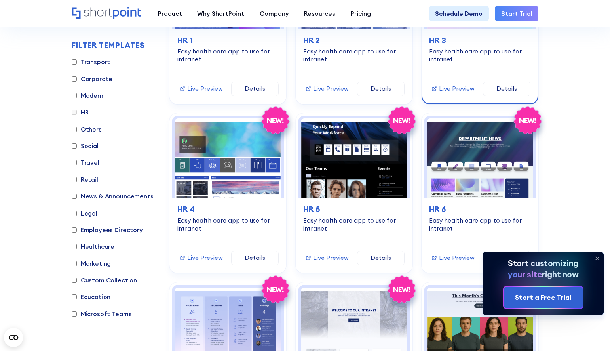
scroll to position [290, 0]
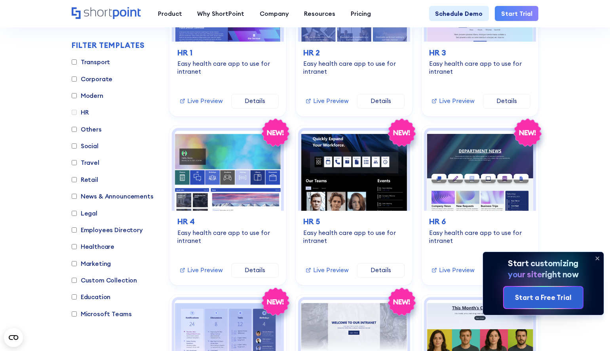
click at [597, 259] on icon at bounding box center [597, 258] width 13 height 13
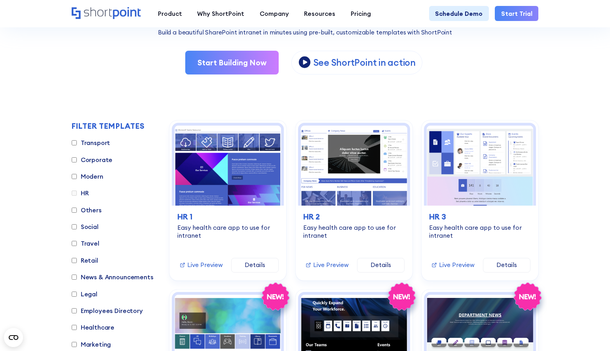
scroll to position [117, 0]
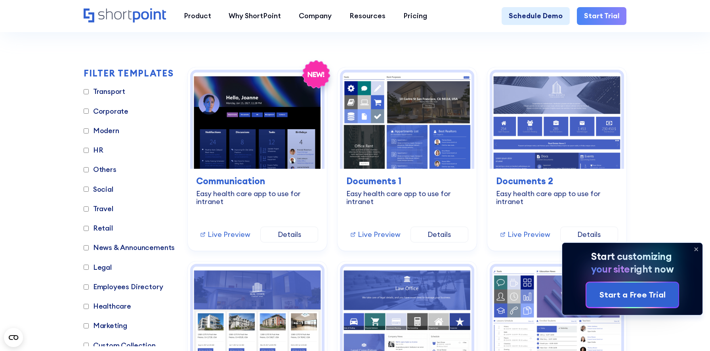
scroll to position [222, 0]
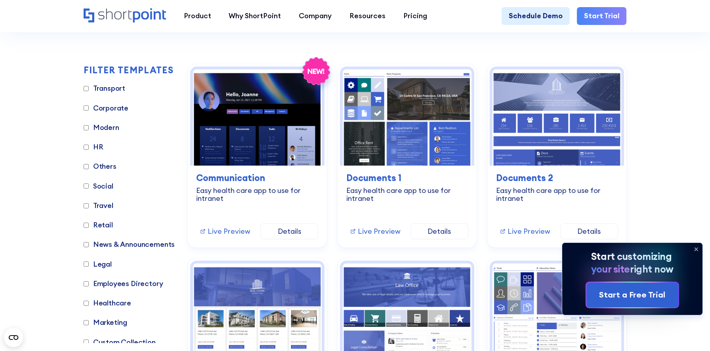
click at [98, 145] on label "HR" at bounding box center [94, 147] width 20 height 11
click at [89, 145] on input "HR" at bounding box center [86, 147] width 5 height 5
click at [99, 148] on label "HR" at bounding box center [94, 147] width 20 height 11
click at [89, 148] on input "HR" at bounding box center [86, 147] width 5 height 5
click at [99, 147] on label "HR" at bounding box center [94, 147] width 20 height 11
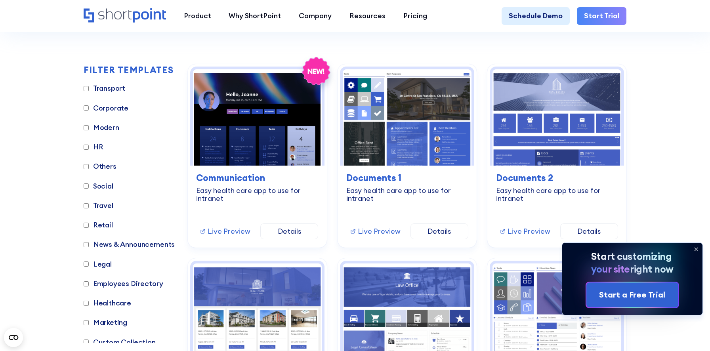
click at [89, 147] on input "HR" at bounding box center [86, 147] width 5 height 5
click at [99, 147] on label "HR" at bounding box center [94, 147] width 20 height 11
click at [89, 147] on input "HR" at bounding box center [86, 147] width 5 height 5
checkbox input "false"
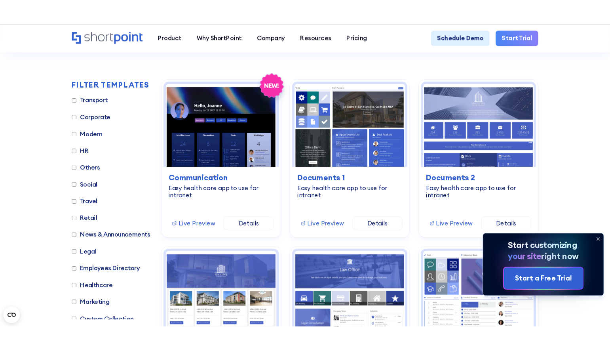
scroll to position [221, 0]
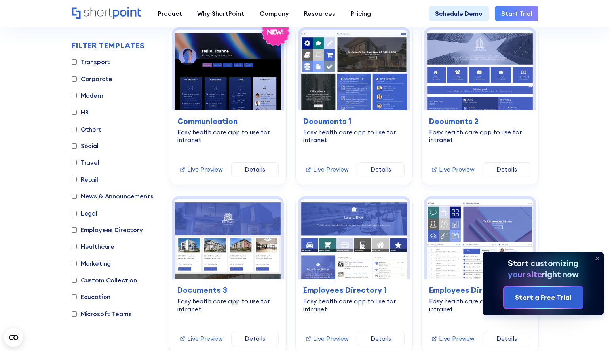
click at [599, 258] on icon at bounding box center [597, 258] width 13 height 13
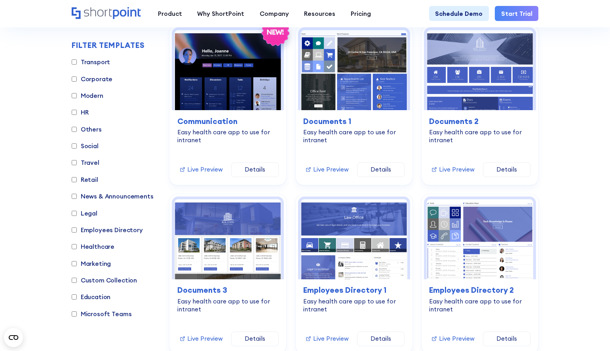
click at [74, 62] on input "Transport" at bounding box center [74, 61] width 5 height 5
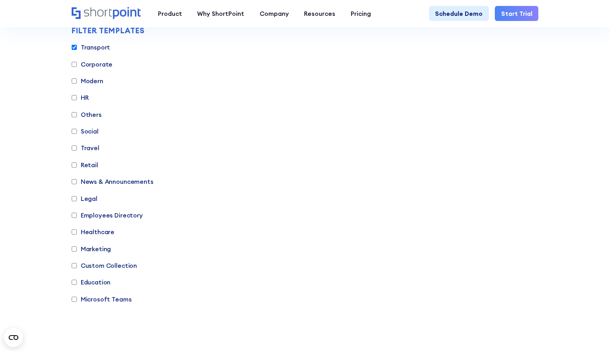
click at [73, 46] on input "Transport" at bounding box center [74, 47] width 5 height 5
checkbox input "false"
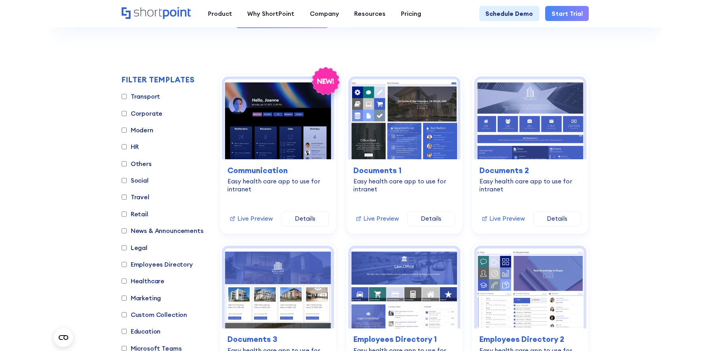
scroll to position [173, 0]
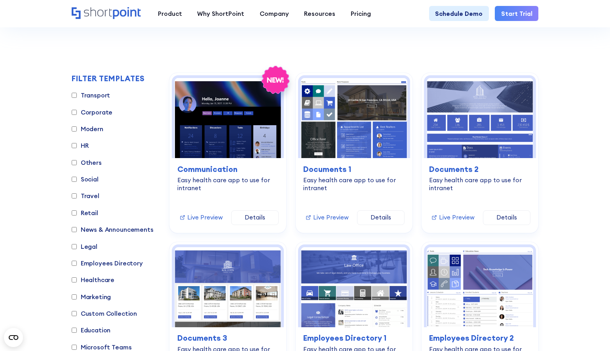
click at [74, 145] on input "HR" at bounding box center [74, 145] width 5 height 5
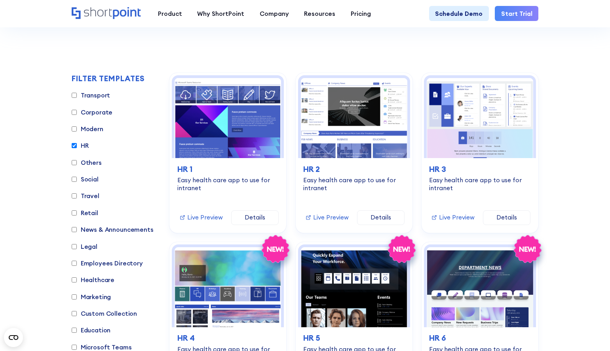
click at [74, 146] on input "HR" at bounding box center [74, 145] width 5 height 5
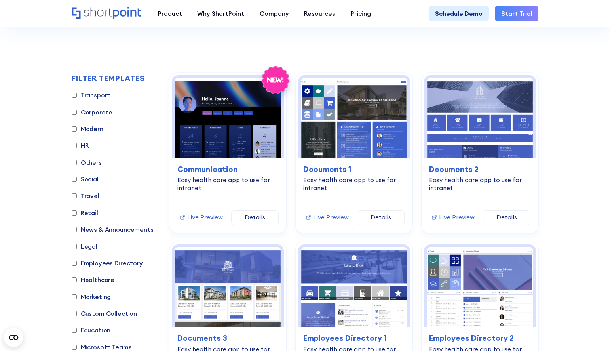
click at [86, 146] on label "HR" at bounding box center [80, 145] width 17 height 9
click at [77, 146] on input "HR" at bounding box center [74, 145] width 5 height 5
click at [86, 146] on label "HR" at bounding box center [80, 145] width 17 height 9
click at [77, 146] on input "HR" at bounding box center [74, 145] width 5 height 5
click at [74, 145] on input "HR" at bounding box center [74, 145] width 5 height 5
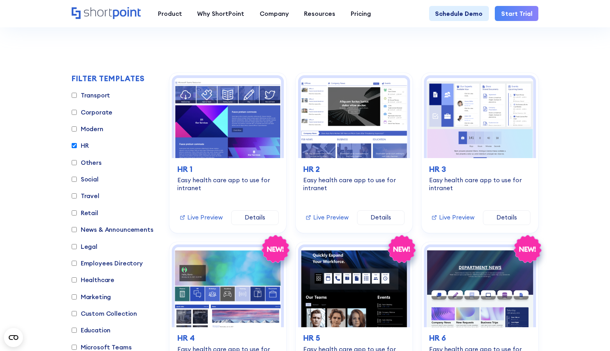
click at [74, 145] on input "HR" at bounding box center [74, 145] width 5 height 5
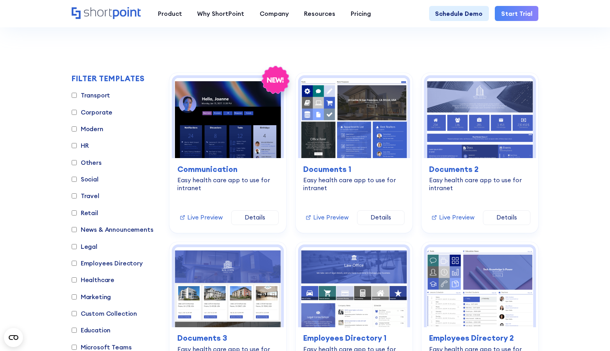
click at [74, 146] on input "HR" at bounding box center [74, 145] width 5 height 5
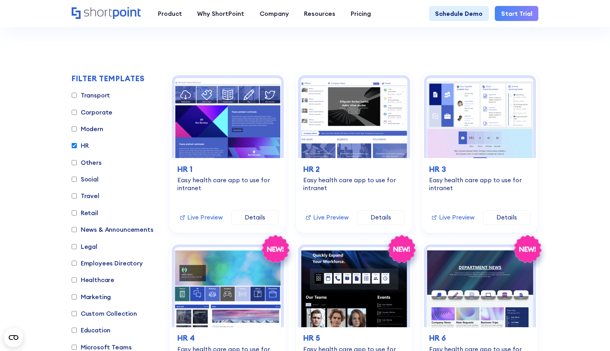
click at [74, 147] on input "HR" at bounding box center [74, 145] width 5 height 5
checkbox input "false"
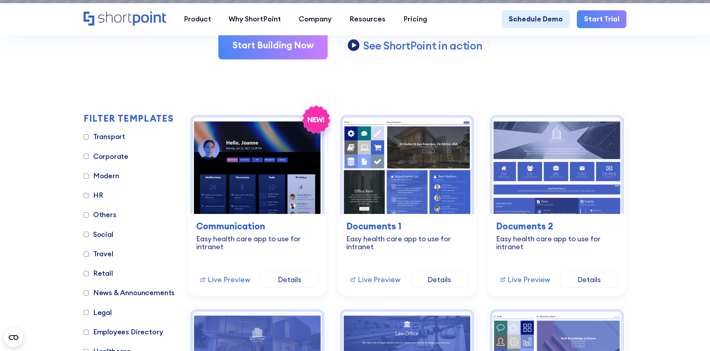
click at [84, 137] on input "Transport" at bounding box center [86, 136] width 5 height 5
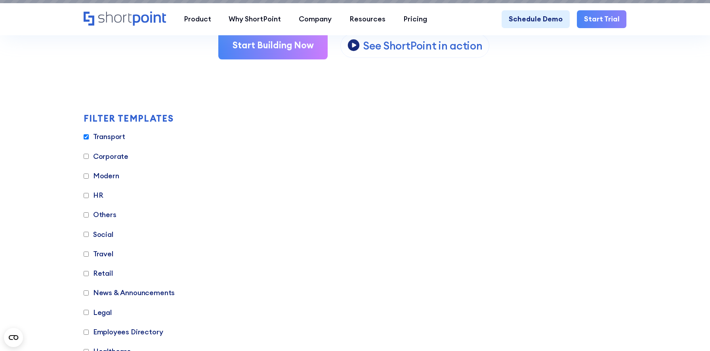
click at [84, 137] on input "Transport" at bounding box center [86, 136] width 5 height 5
checkbox input "false"
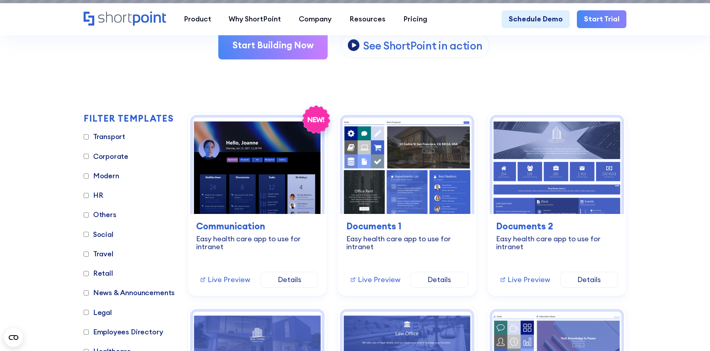
click at [84, 156] on input "Corporate" at bounding box center [86, 156] width 5 height 5
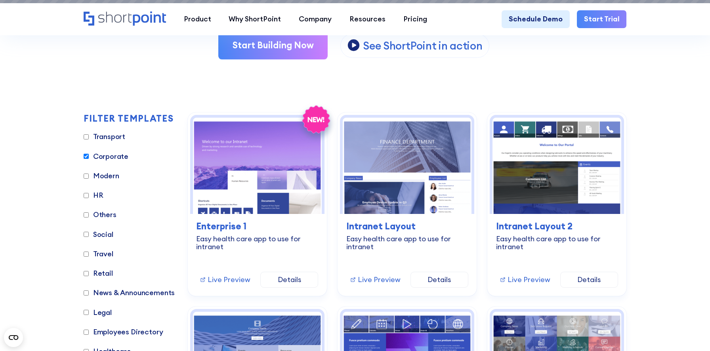
click at [84, 156] on input "Corporate" at bounding box center [86, 156] width 5 height 5
checkbox input "false"
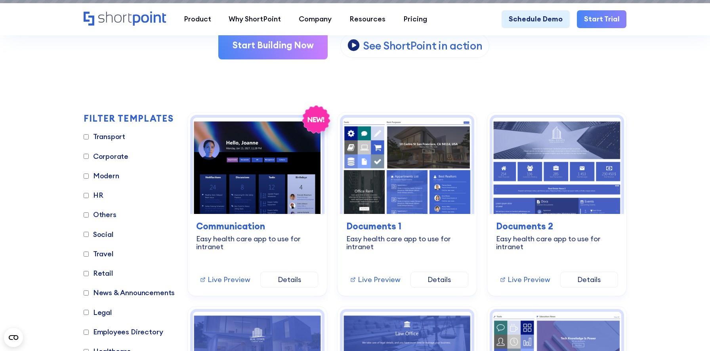
click at [86, 176] on input "Modern" at bounding box center [86, 175] width 5 height 5
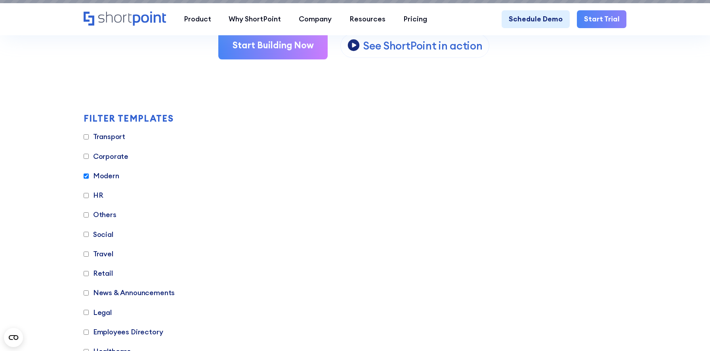
click at [86, 176] on input "Modern" at bounding box center [86, 175] width 5 height 5
checkbox input "false"
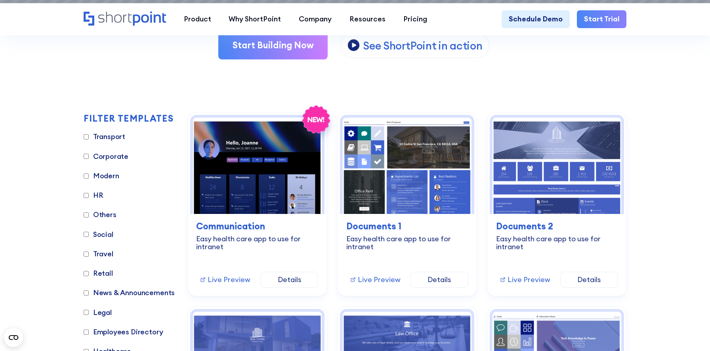
click at [84, 195] on input "HR" at bounding box center [86, 195] width 5 height 5
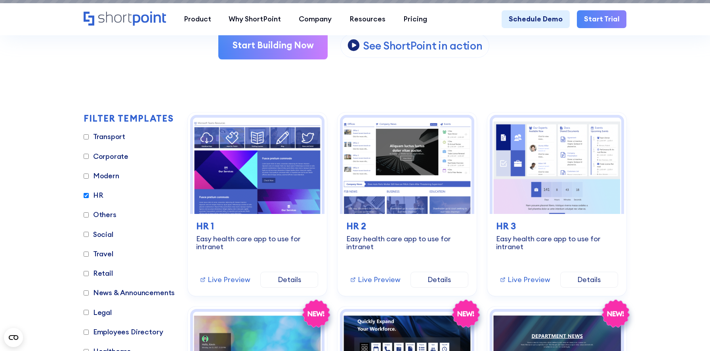
click at [95, 195] on label "HR" at bounding box center [94, 195] width 20 height 11
click at [89, 195] on input "HR" at bounding box center [86, 195] width 5 height 5
click at [86, 195] on input "HR" at bounding box center [86, 195] width 5 height 5
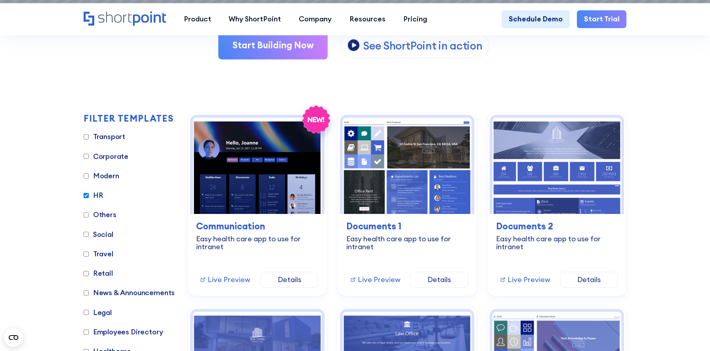
click at [86, 195] on input "HR" at bounding box center [86, 195] width 5 height 5
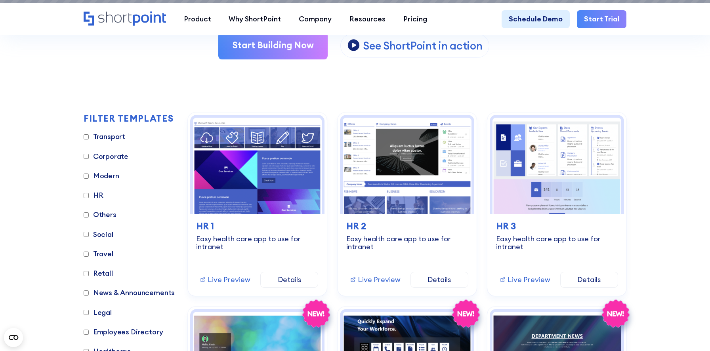
click at [97, 195] on label "HR" at bounding box center [94, 195] width 20 height 11
click at [89, 195] on input "HR" at bounding box center [86, 195] width 5 height 5
click at [86, 196] on input "HR" at bounding box center [86, 195] width 5 height 5
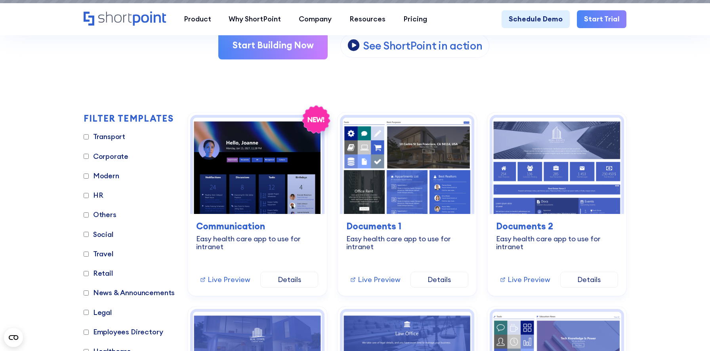
click at [86, 196] on input "HR" at bounding box center [86, 195] width 5 height 5
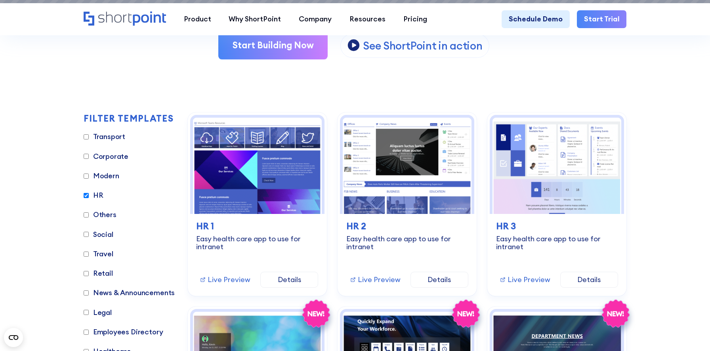
click at [86, 196] on input "HR" at bounding box center [86, 195] width 5 height 5
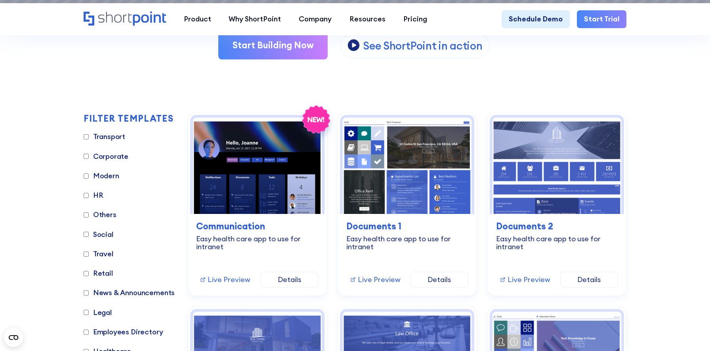
click at [90, 194] on label "HR" at bounding box center [94, 195] width 20 height 11
click at [89, 194] on input "HR" at bounding box center [86, 195] width 5 height 5
checkbox input "true"
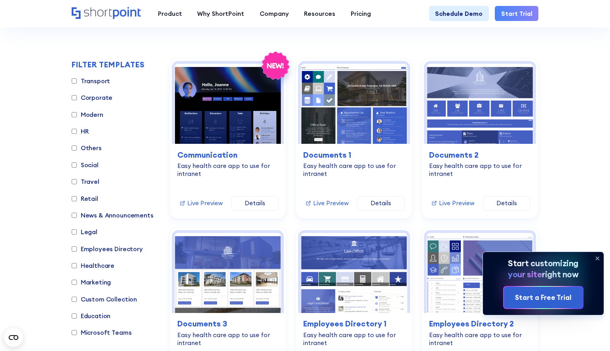
scroll to position [195, 0]
